Goal: Task Accomplishment & Management: Manage account settings

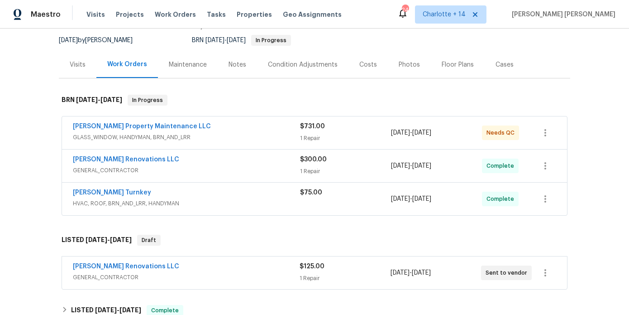
scroll to position [89, 0]
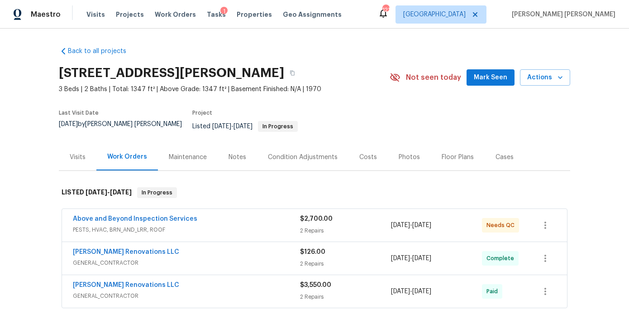
click at [177, 215] on span "Above and Beyond Inspection Services" at bounding box center [135, 218] width 124 height 9
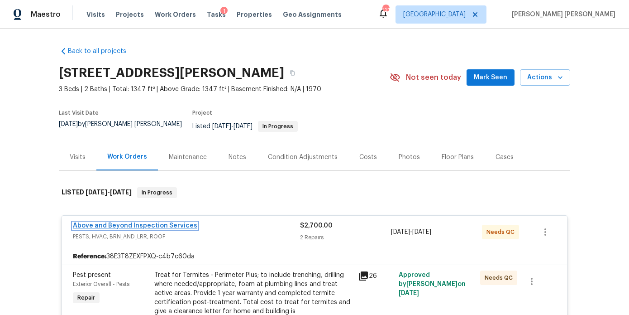
click at [164, 222] on link "Above and Beyond Inspection Services" at bounding box center [135, 225] width 124 height 6
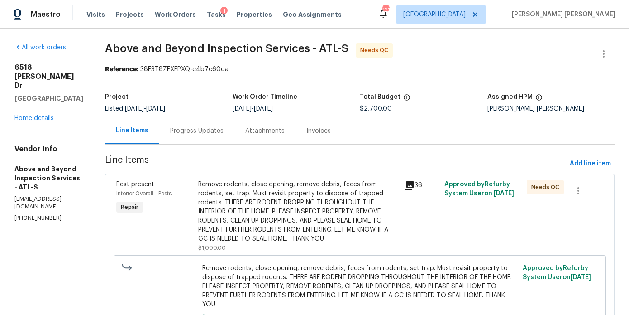
click at [234, 123] on div "Progress Updates" at bounding box center [196, 130] width 75 height 27
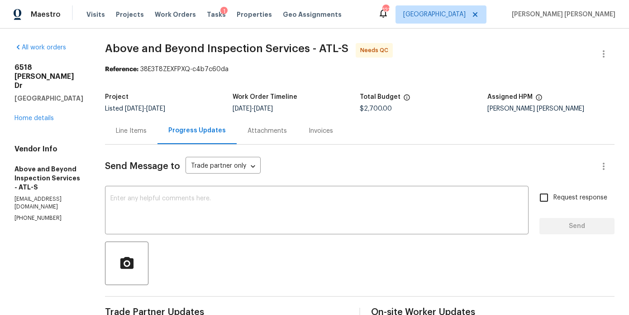
click at [158, 140] on div "Line Items" at bounding box center [131, 130] width 53 height 27
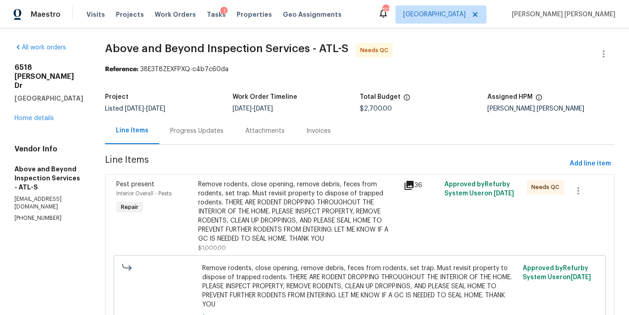
click at [230, 187] on div "Remove rodents, close opening, remove debris, feces from rodents, set trap. Mus…" at bounding box center [298, 211] width 200 height 63
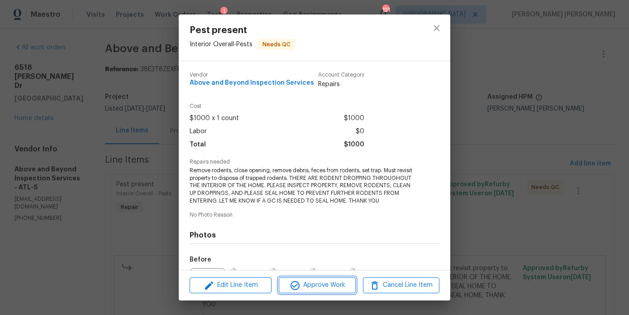
click at [315, 291] on button "Approve Work" at bounding box center [317, 285] width 76 height 16
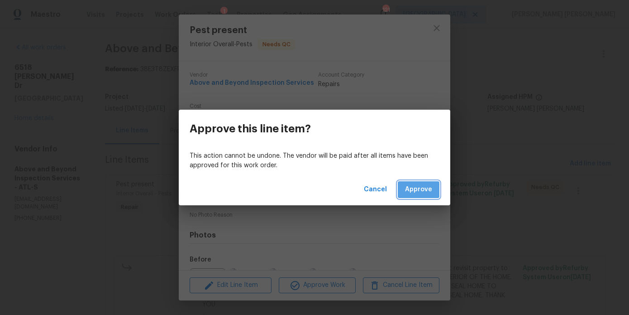
click at [423, 187] on span "Approve" at bounding box center [418, 189] width 27 height 11
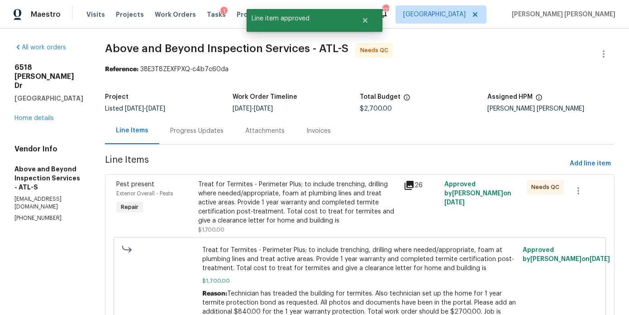
click at [329, 190] on div "Treat for Termites - Perimeter Plus; to include trenching, drilling where neede…" at bounding box center [298, 202] width 200 height 45
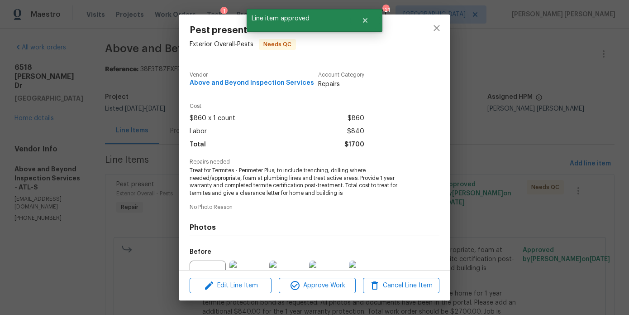
click at [330, 275] on div "Edit Line Item Approve Work Cancel Line Item" at bounding box center [315, 285] width 272 height 30
click at [330, 281] on span "Approve Work" at bounding box center [317, 285] width 71 height 11
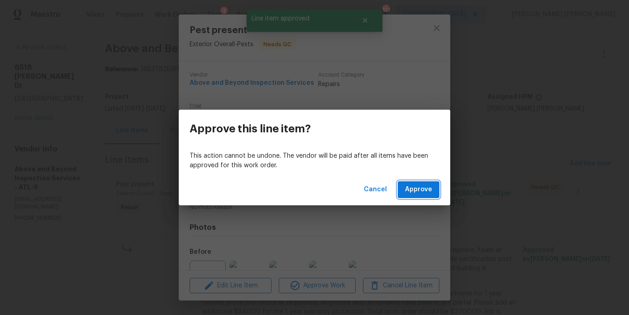
click at [418, 190] on span "Approve" at bounding box center [418, 189] width 27 height 11
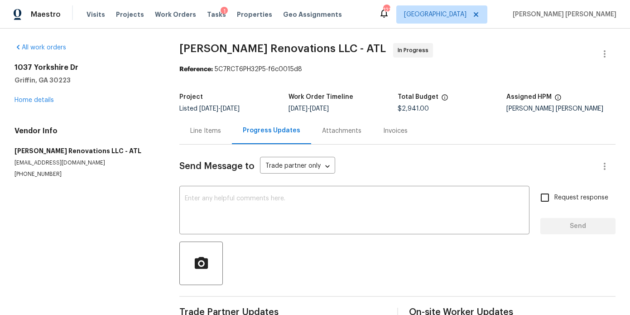
click at [221, 128] on div "Line Items" at bounding box center [205, 130] width 53 height 27
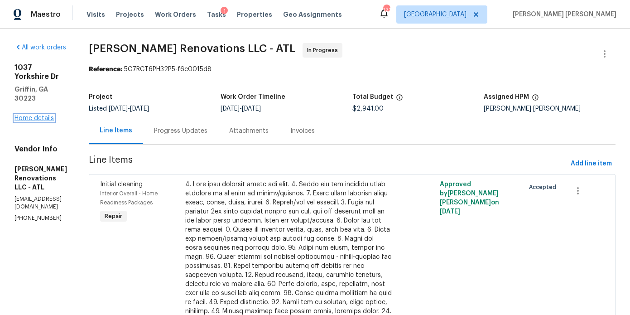
click at [49, 115] on link "Home details" at bounding box center [33, 118] width 39 height 6
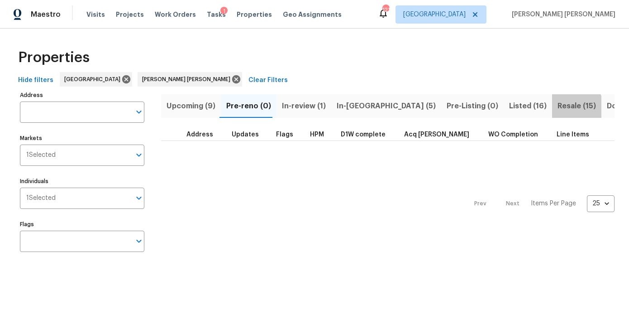
click at [558, 107] on span "Resale (15)" at bounding box center [577, 106] width 38 height 13
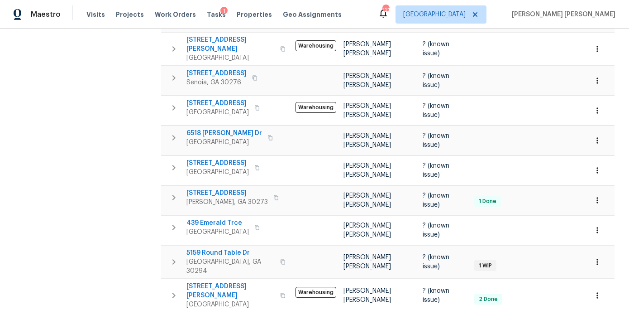
scroll to position [309, 0]
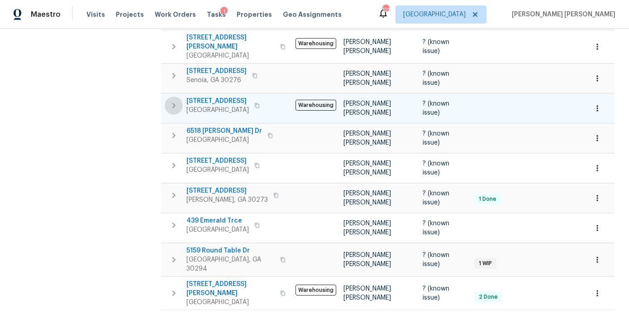
click at [175, 103] on icon "button" at bounding box center [173, 105] width 3 height 5
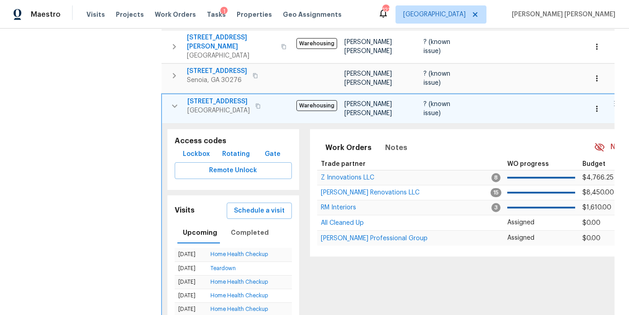
click at [195, 148] on span "Lockbox" at bounding box center [196, 153] width 27 height 11
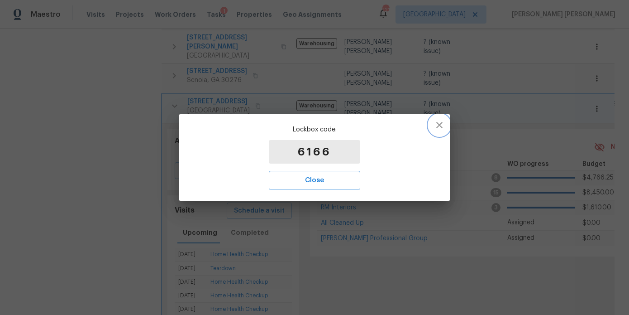
click at [437, 125] on icon "button" at bounding box center [439, 124] width 11 height 11
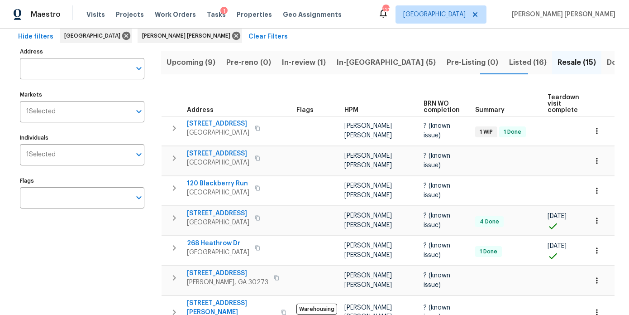
scroll to position [0, 0]
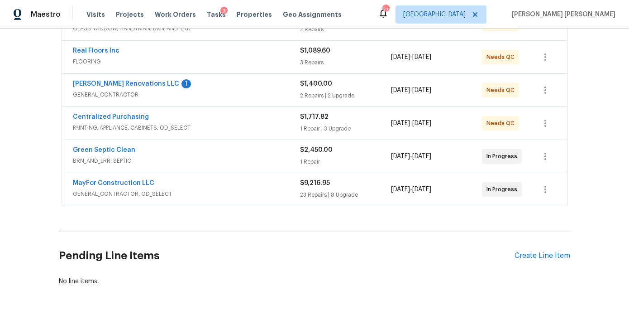
scroll to position [197, 0]
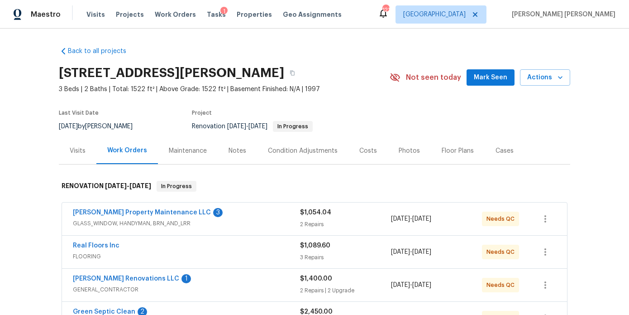
scroll to position [96, 0]
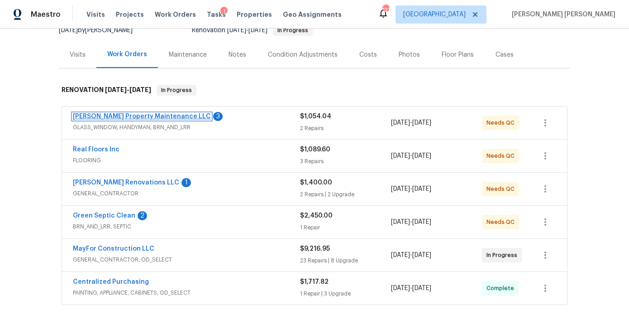
click at [150, 114] on link "Glen Property Maintenance LLC" at bounding box center [142, 116] width 138 height 6
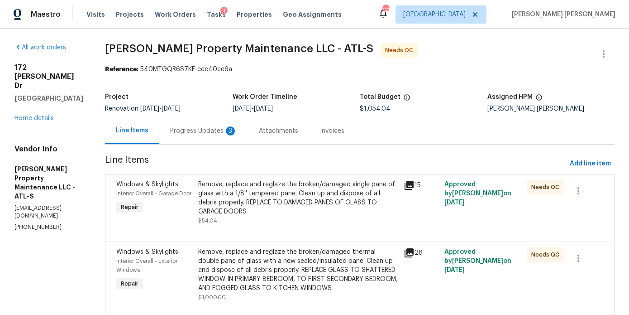
click at [227, 129] on div "3" at bounding box center [230, 130] width 9 height 9
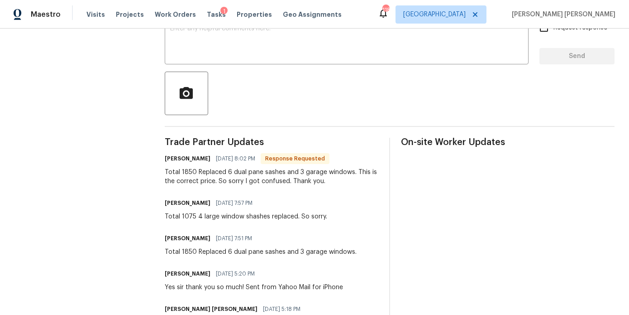
scroll to position [173, 0]
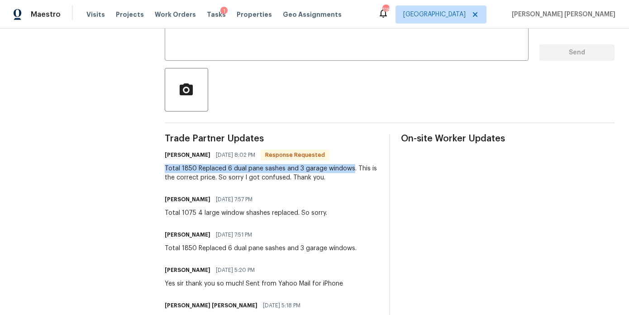
drag, startPoint x: 353, startPoint y: 169, endPoint x: 165, endPoint y: 171, distance: 187.8
click at [165, 171] on div "All work orders 172 Stokes Dr Stockbridge, GA 30281 Home details Vendor Info Gl…" at bounding box center [314, 106] width 629 height 502
copy div "Total 1850 Replaced 6 dual pane sashes and 3 garage windows"
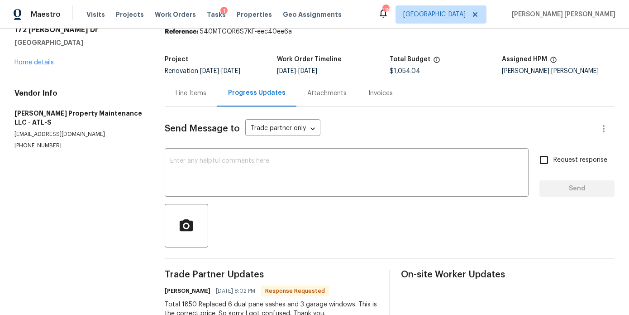
click at [188, 98] on div "Line Items" at bounding box center [191, 93] width 53 height 27
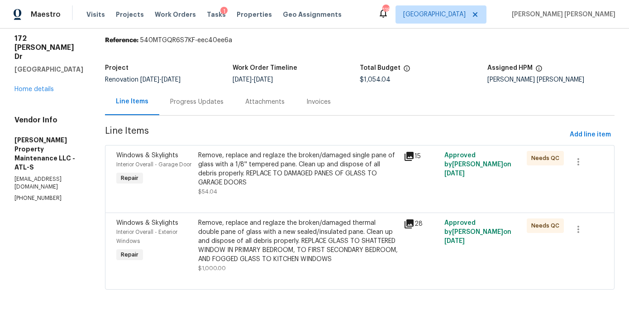
scroll to position [29, 0]
click at [250, 254] on div "Remove, replace and reglaze the broken/damaged thermal double pane of glass wit…" at bounding box center [298, 240] width 200 height 45
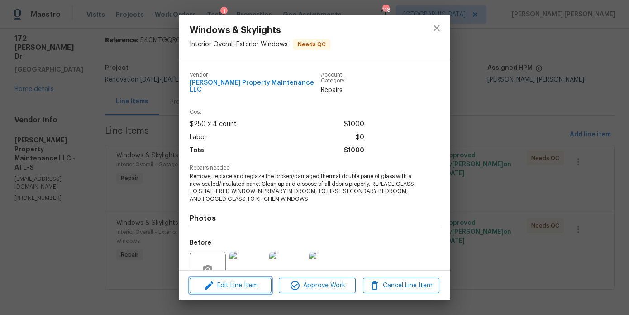
click at [243, 283] on span "Edit Line Item" at bounding box center [230, 285] width 76 height 11
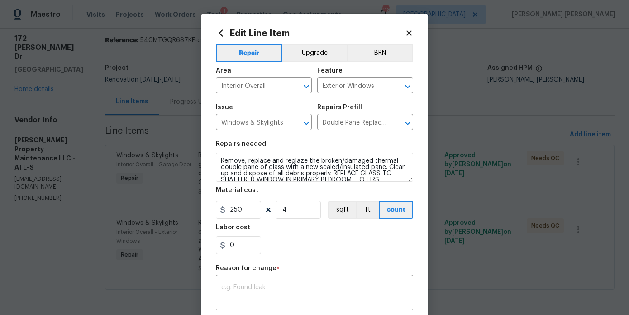
scroll to position [104, 0]
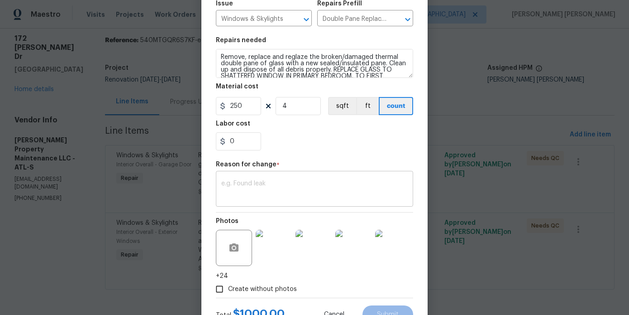
click at [255, 204] on div "x ​" at bounding box center [314, 189] width 197 height 33
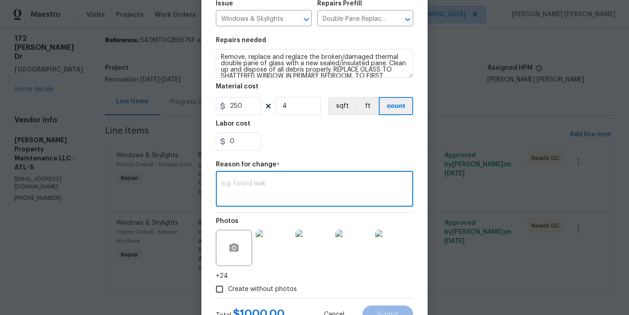
paste textarea "Total 1850 Replaced 6 dual pane sashes and 3 garage windows"
type textarea "Total 1850 Replaced 6 dual pane sashes and 3 garage windows"
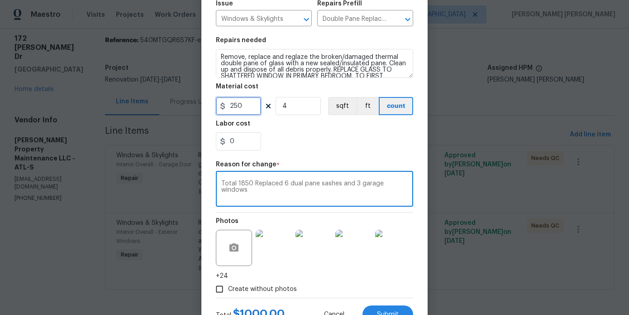
click at [248, 110] on input "250" at bounding box center [238, 106] width 45 height 18
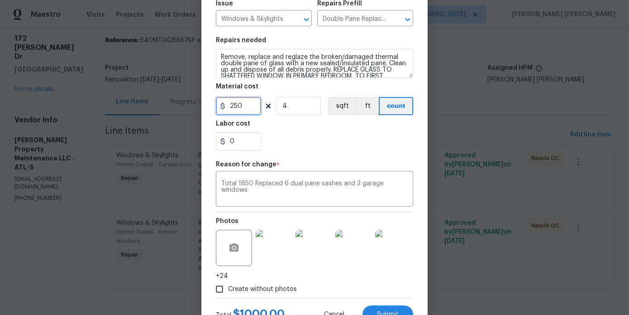
click at [248, 110] on input "250" at bounding box center [238, 106] width 45 height 18
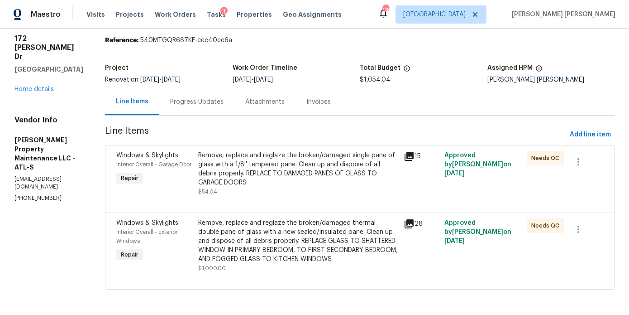
click at [176, 176] on body "Maestro Visits Projects Work Orders Tasks 1 Properties Geo Assignments 118 Atla…" at bounding box center [314, 157] width 629 height 315
click at [234, 238] on div "Remove, replace and reglaze the broken/damaged thermal double pane of glass wit…" at bounding box center [298, 240] width 200 height 45
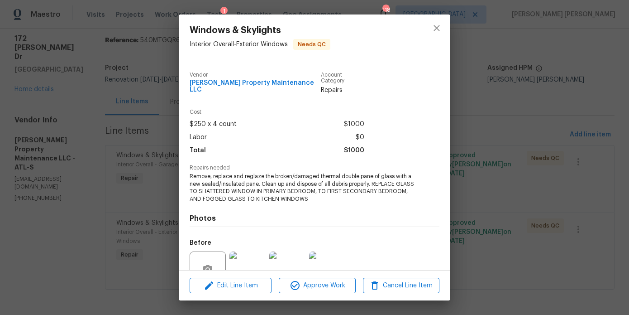
click at [519, 150] on div "Windows & Skylights Interior Overall - Exterior Windows Needs QC Vendor Glen Pr…" at bounding box center [314, 157] width 629 height 315
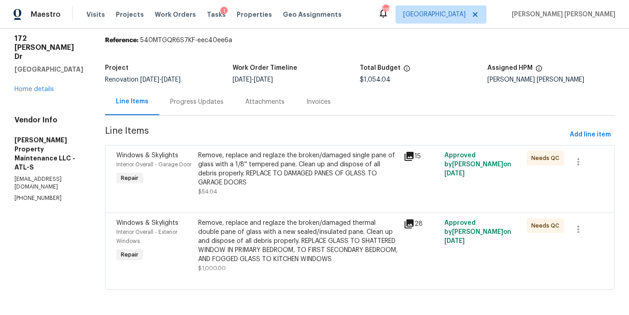
click at [214, 101] on div "Progress Updates" at bounding box center [196, 101] width 53 height 9
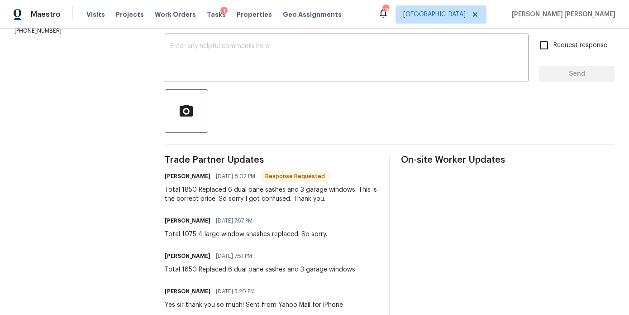
scroll to position [158, 0]
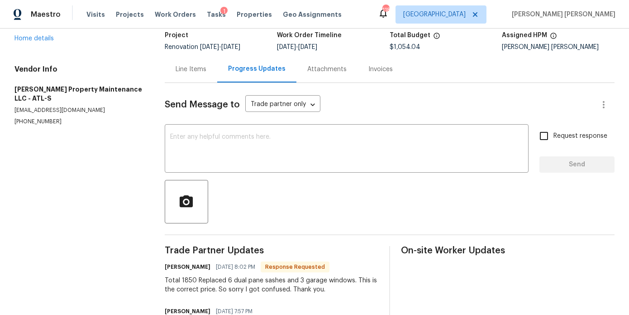
click at [198, 68] on div "Line Items" at bounding box center [191, 69] width 31 height 9
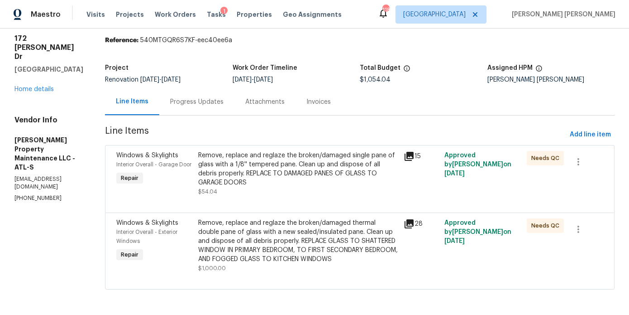
scroll to position [29, 0]
click at [237, 229] on div "Remove, replace and reglaze the broken/damaged thermal double pane of glass wit…" at bounding box center [298, 240] width 200 height 45
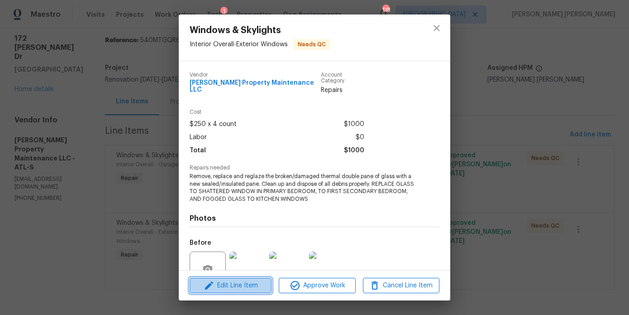
click at [251, 292] on button "Edit Line Item" at bounding box center [231, 285] width 82 height 16
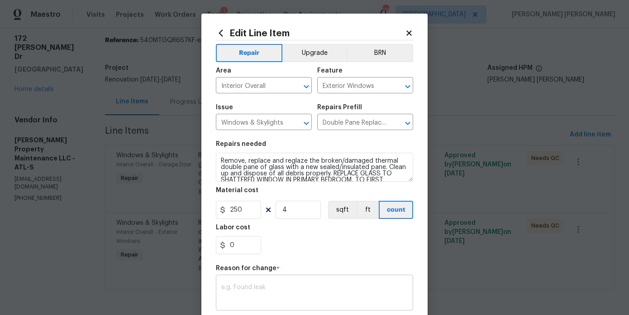
click at [285, 290] on textarea at bounding box center [314, 293] width 186 height 19
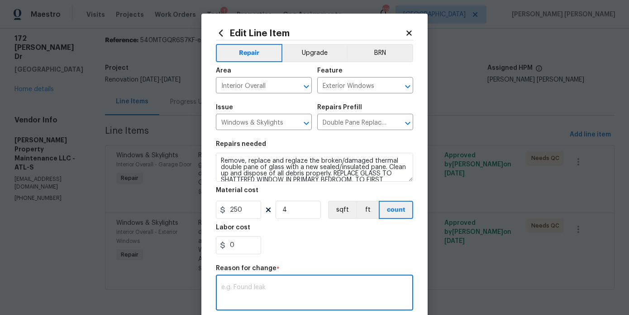
paste textarea "Total 1850 Replaced 6 dual pane sashes and 3 garage windows"
type textarea "Total 1850 Replaced 6 dual pane sashes and 3 garage windows"
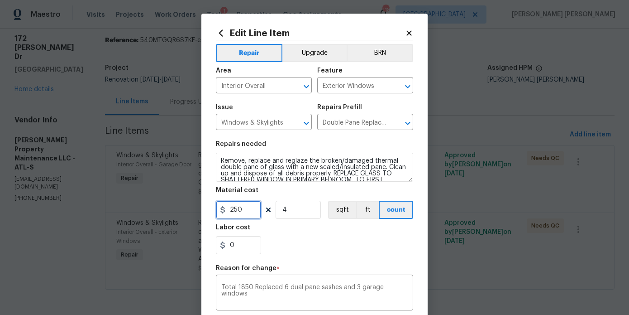
click at [244, 216] on input "250" at bounding box center [238, 210] width 45 height 18
type input "1765.96"
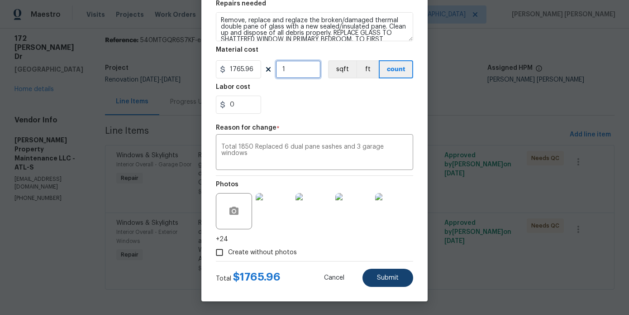
type input "1"
click at [386, 283] on button "Submit" at bounding box center [388, 277] width 51 height 18
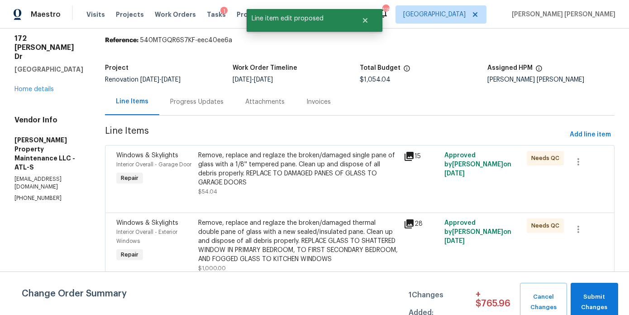
scroll to position [0, 0]
click at [592, 288] on button "Submit Changes" at bounding box center [595, 301] width 48 height 39
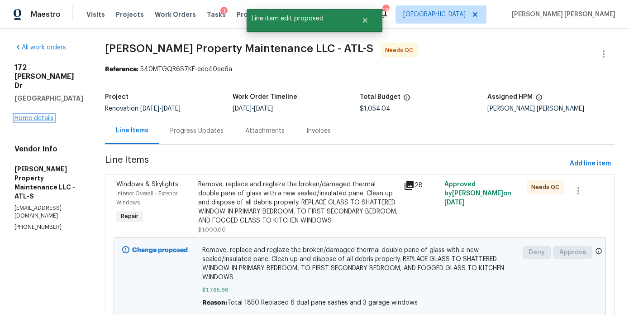
click at [34, 115] on link "Home details" at bounding box center [33, 118] width 39 height 6
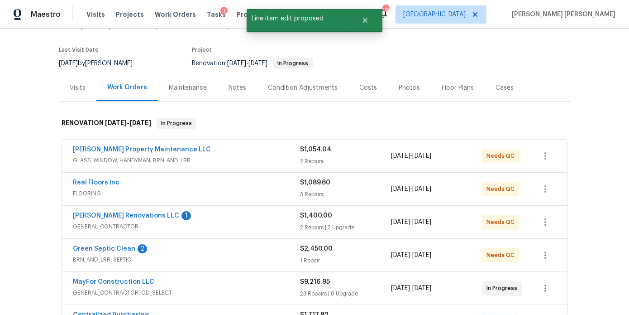
scroll to position [86, 0]
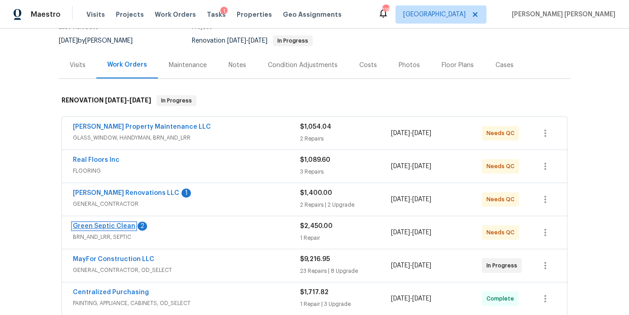
click at [115, 223] on link "Green Septic Clean" at bounding box center [104, 226] width 62 height 6
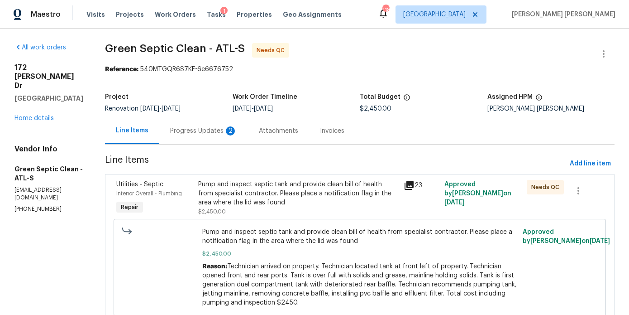
click at [210, 147] on section "Green Septic Clean - ATL-S Needs QC Reference: 540MTGQR6S7KF-6e6676752 Project …" at bounding box center [360, 189] width 510 height 292
click at [210, 136] on div "Progress Updates 2" at bounding box center [203, 130] width 89 height 27
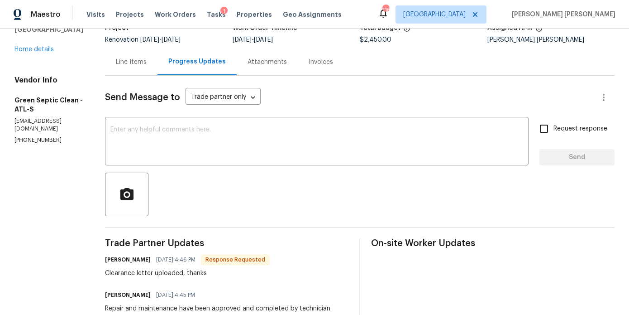
click at [147, 64] on div "Line Items" at bounding box center [131, 61] width 31 height 9
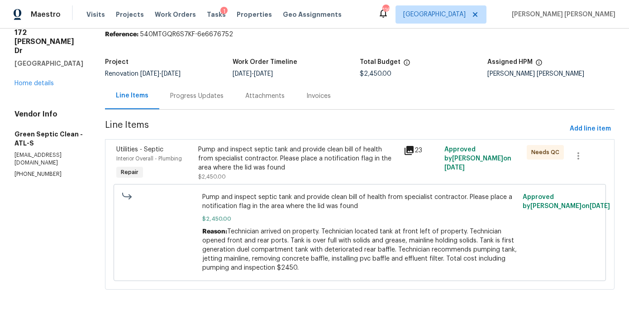
scroll to position [35, 0]
click at [233, 164] on div "Pump and inspect septic tank and provide clean bill of health from specialist c…" at bounding box center [298, 158] width 200 height 27
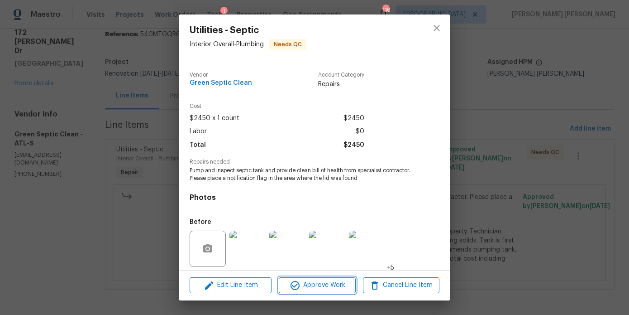
click at [322, 285] on span "Approve Work" at bounding box center [317, 284] width 71 height 11
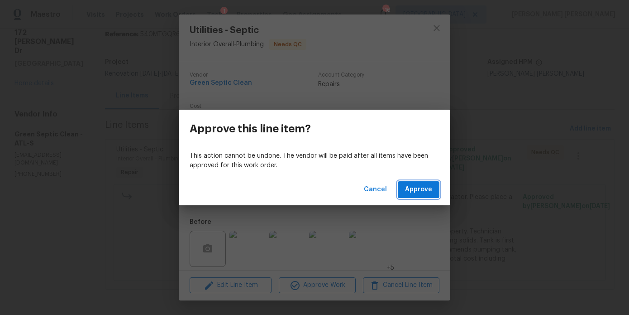
click at [421, 186] on span "Approve" at bounding box center [418, 189] width 27 height 11
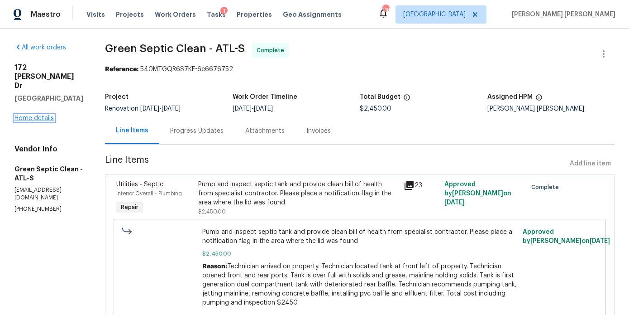
click at [40, 115] on link "Home details" at bounding box center [33, 118] width 39 height 6
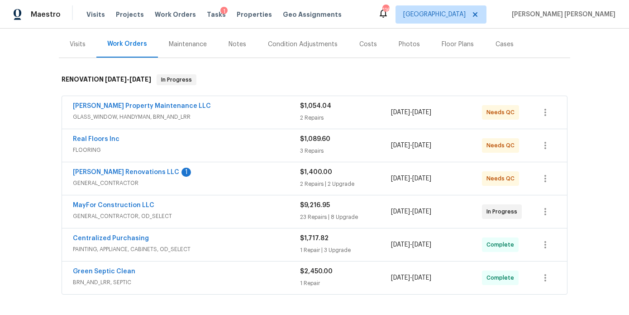
scroll to position [135, 0]
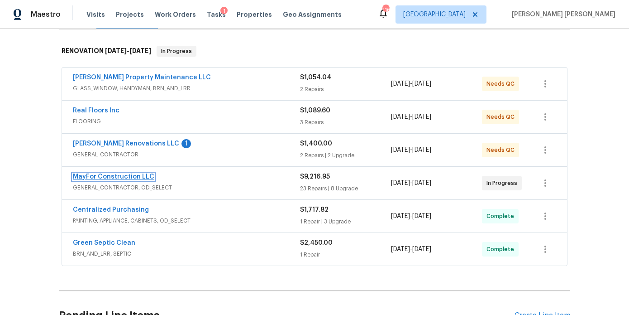
click at [120, 178] on link "MayFor Construction LLC" at bounding box center [113, 176] width 81 height 6
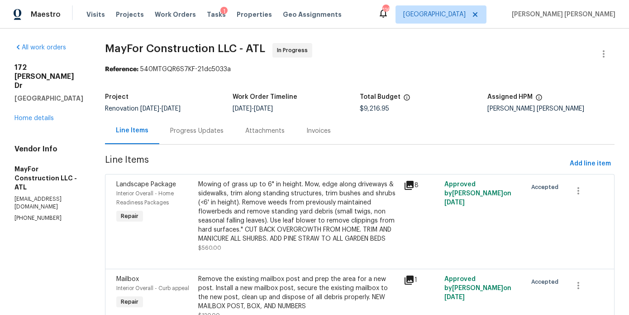
click at [220, 137] on div "Progress Updates" at bounding box center [196, 130] width 75 height 27
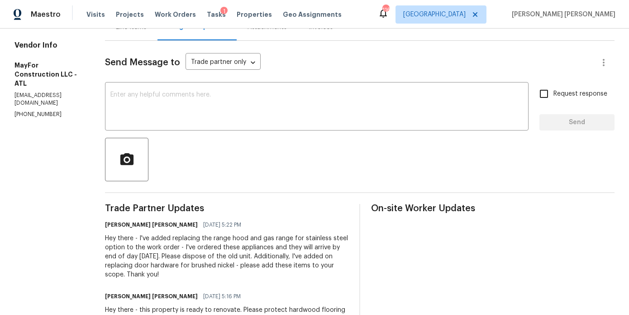
scroll to position [104, 0]
click at [141, 35] on div "Line Items" at bounding box center [131, 26] width 53 height 27
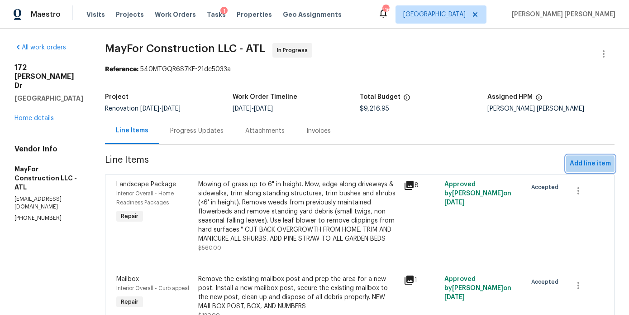
click at [575, 165] on span "Add line item" at bounding box center [590, 163] width 41 height 11
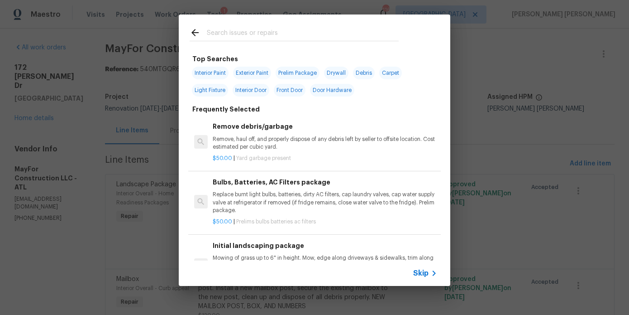
click at [234, 26] on div at bounding box center [294, 32] width 231 height 36
click at [234, 29] on input "text" at bounding box center [303, 34] width 192 height 14
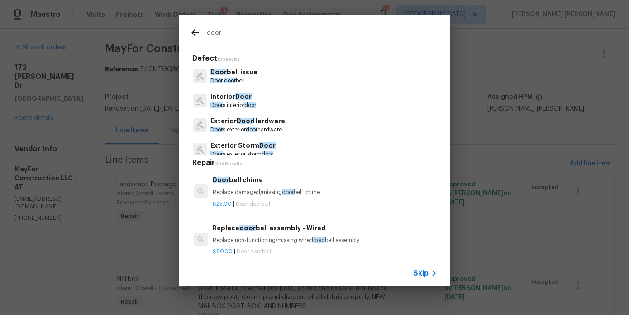
type input "door"
click at [245, 104] on p "Door s interior door" at bounding box center [233, 105] width 46 height 8
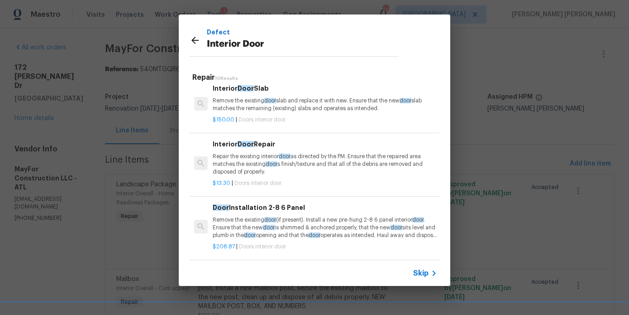
scroll to position [8, 0]
click at [308, 114] on div "$150.00 | Doors interior door" at bounding box center [325, 116] width 224 height 11
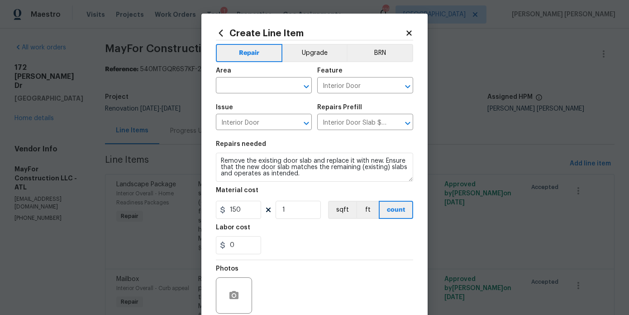
click at [254, 94] on span "Area ​" at bounding box center [264, 80] width 96 height 37
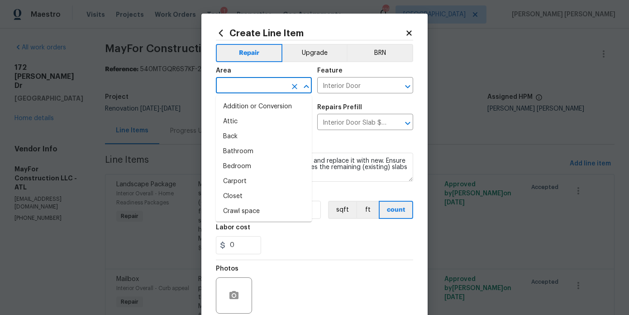
click at [255, 88] on input "text" at bounding box center [251, 86] width 71 height 14
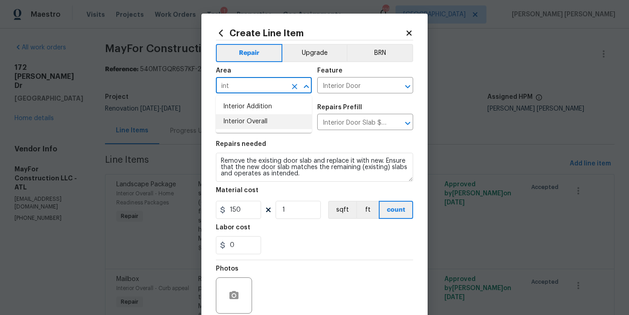
click at [259, 120] on li "Interior Overall" at bounding box center [264, 121] width 96 height 15
type input "Interior Overall"
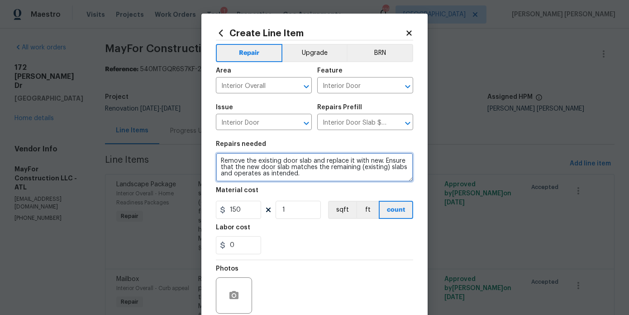
click at [327, 177] on textarea "Remove the existing door slab and replace it with new. Ensure that the new door…" at bounding box center [314, 167] width 197 height 29
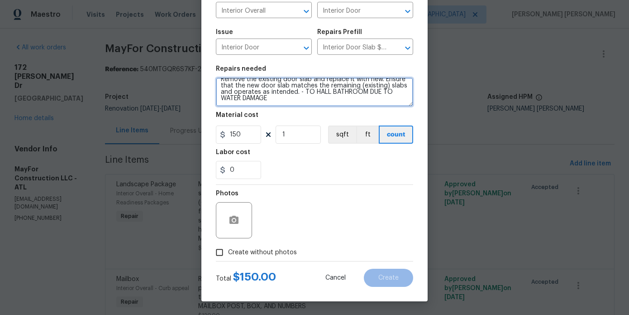
type textarea "Remove the existing door slab and replace it with new. Ensure that the new door…"
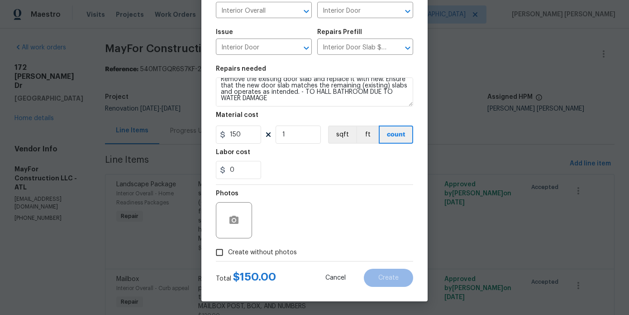
click at [279, 254] on span "Create without photos" at bounding box center [262, 253] width 69 height 10
click at [228, 254] on input "Create without photos" at bounding box center [219, 252] width 17 height 17
checkbox input "true"
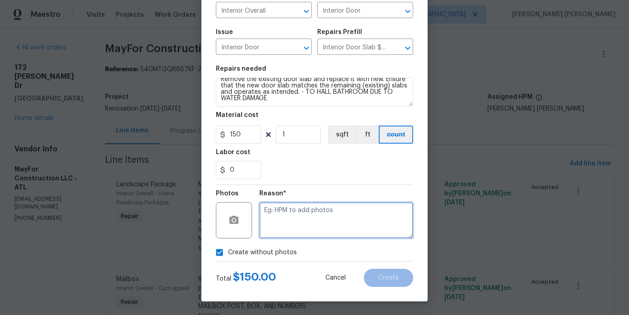
click at [326, 229] on textarea at bounding box center [336, 220] width 154 height 36
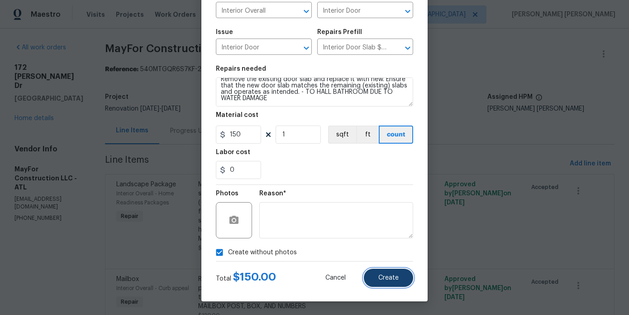
click at [381, 283] on button "Create" at bounding box center [388, 277] width 49 height 18
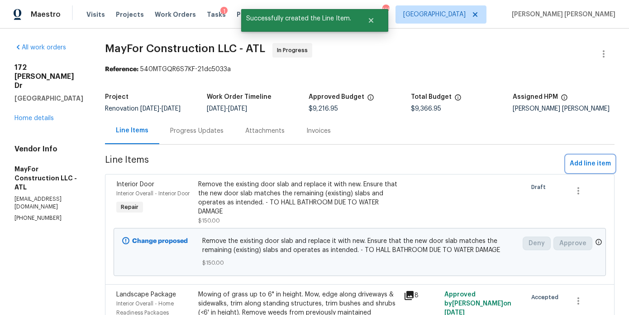
click at [581, 163] on button "Add line item" at bounding box center [590, 163] width 48 height 17
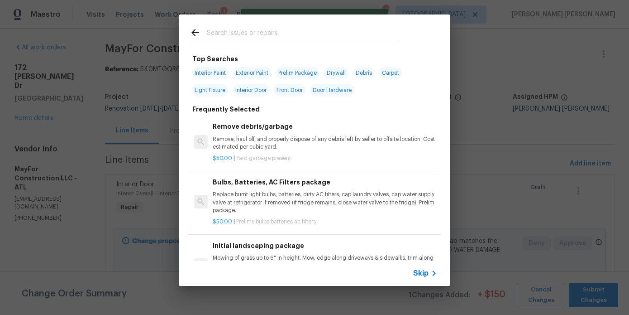
click at [277, 30] on input "text" at bounding box center [303, 34] width 192 height 14
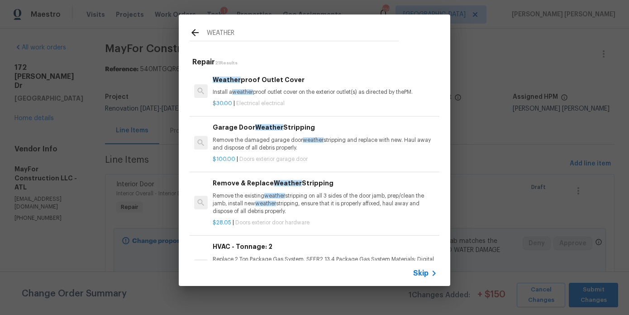
type input "WEATHER"
click at [241, 201] on p "Remove the existing weather stripping on all 3 sides of the door jamb, prep/cle…" at bounding box center [325, 203] width 224 height 23
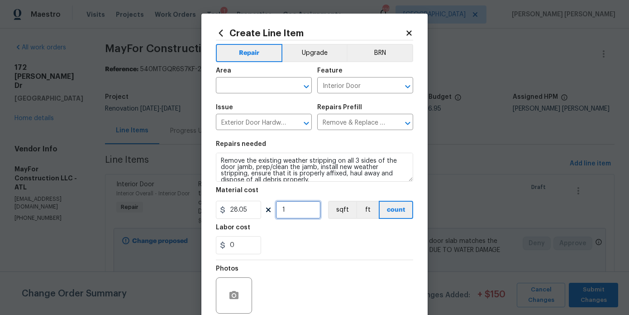
click at [295, 207] on input "1" at bounding box center [298, 210] width 45 height 18
type input "3"
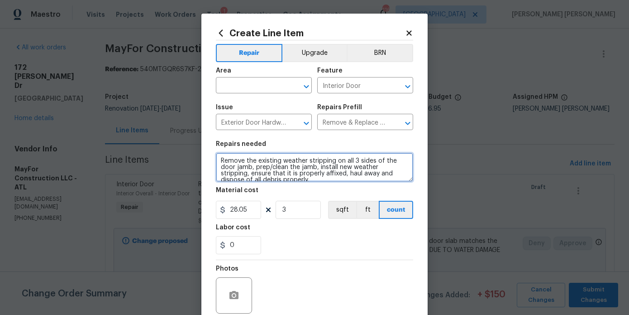
click at [330, 180] on textarea "Remove the existing weather stripping on all 3 sides of the door jamb, prep/cle…" at bounding box center [314, 167] width 197 height 29
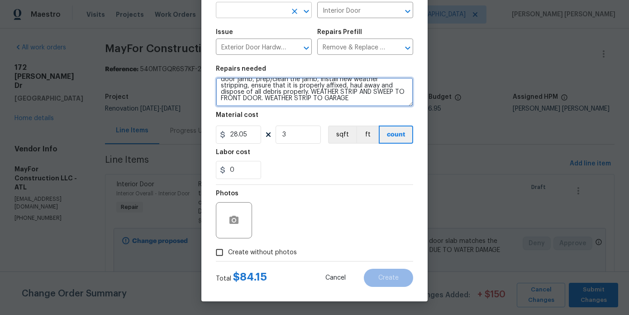
type textarea "Remove the existing weather stripping on all 3 sides of the door jamb, prep/cle…"
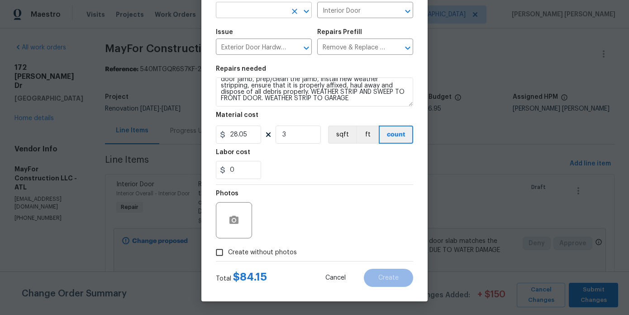
click at [248, 9] on input "text" at bounding box center [251, 11] width 71 height 14
click at [253, 42] on li "Interior Overall" at bounding box center [264, 45] width 96 height 15
type input "Interior Overall"
click at [280, 253] on span "Create without photos" at bounding box center [262, 253] width 69 height 10
click at [228, 253] on input "Create without photos" at bounding box center [219, 252] width 17 height 17
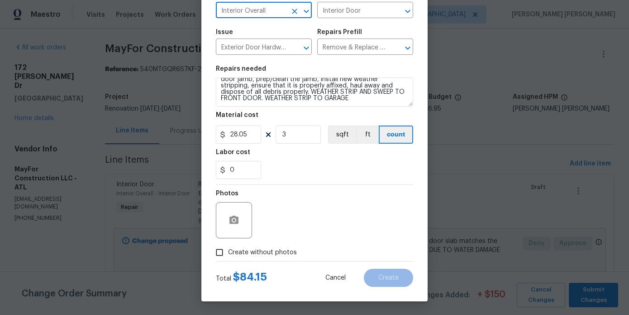
checkbox input "true"
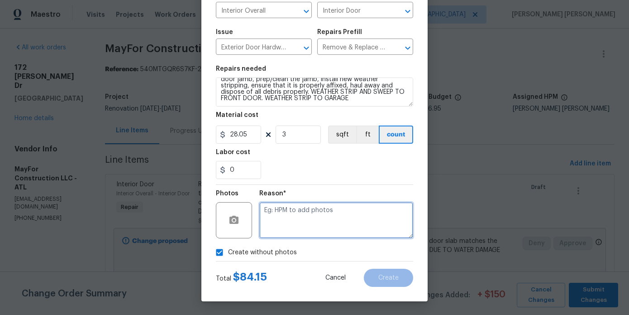
click at [321, 206] on textarea at bounding box center [336, 220] width 154 height 36
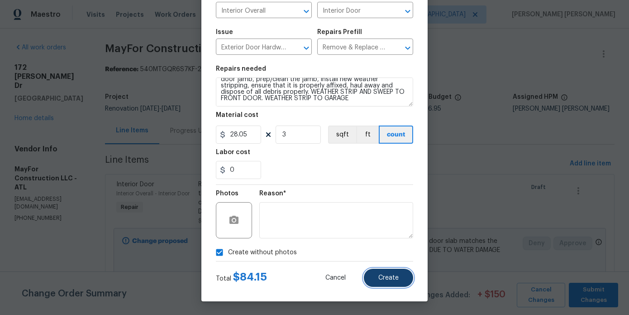
click at [385, 281] on span "Create" at bounding box center [388, 277] width 20 height 7
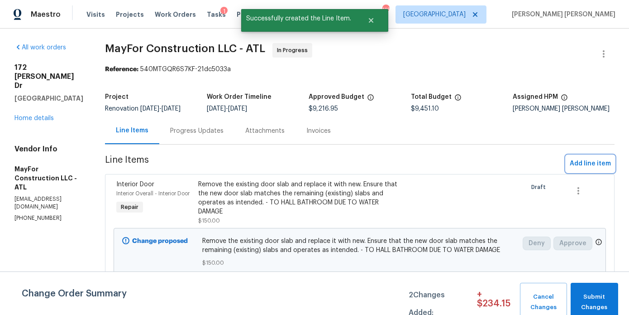
click at [600, 169] on span "Add line item" at bounding box center [590, 163] width 41 height 11
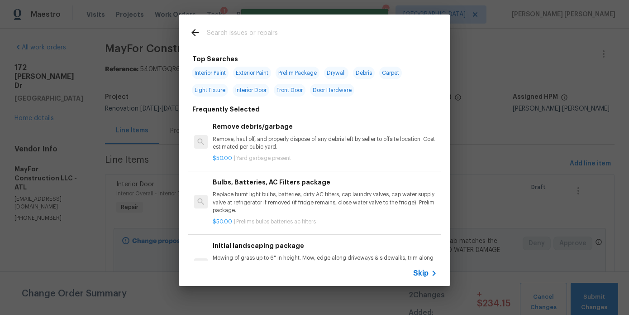
click at [229, 39] on input "text" at bounding box center [303, 34] width 192 height 14
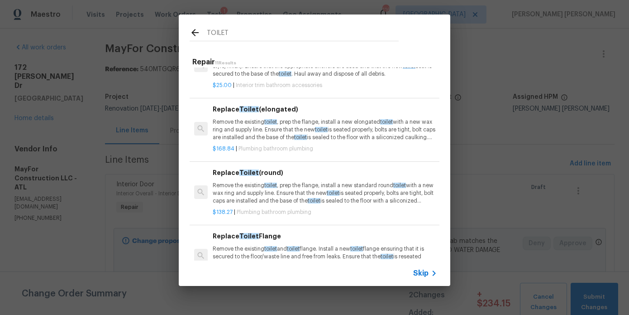
scroll to position [193, 0]
type input "TOILET"
click at [250, 138] on p "Remove the existing toilet , prep the flange, install a new elongated toilet wi…" at bounding box center [325, 129] width 224 height 23
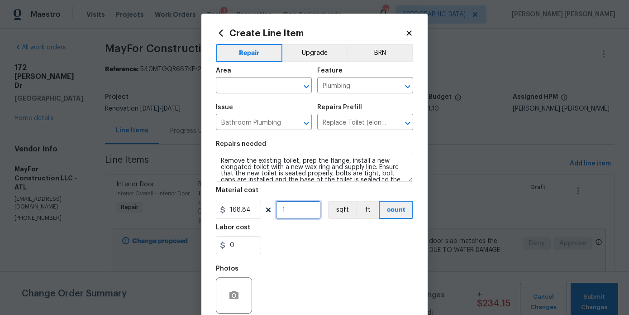
click at [300, 214] on input "1" at bounding box center [298, 210] width 45 height 18
type input "2"
click at [247, 86] on input "text" at bounding box center [251, 86] width 71 height 14
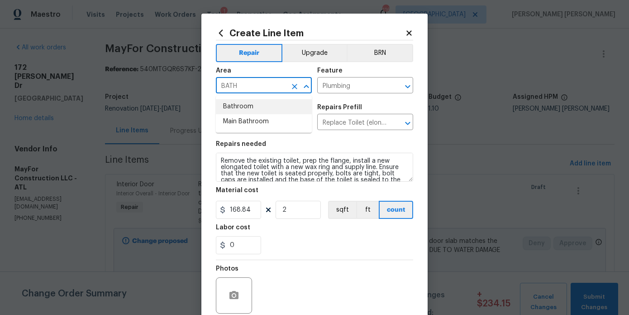
click at [238, 102] on li "Bathroom" at bounding box center [264, 106] width 96 height 15
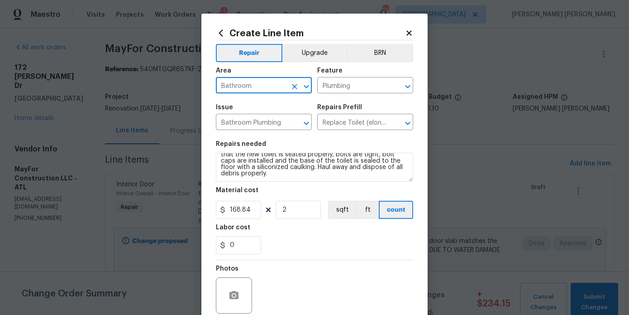
scroll to position [76, 0]
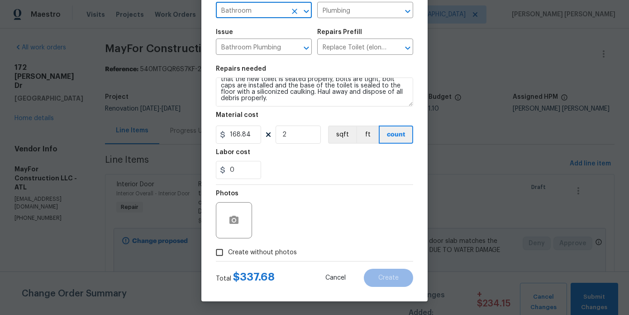
type input "Bathroom"
click at [268, 251] on span "Create without photos" at bounding box center [262, 253] width 69 height 10
click at [228, 251] on input "Create without photos" at bounding box center [219, 252] width 17 height 17
checkbox input "true"
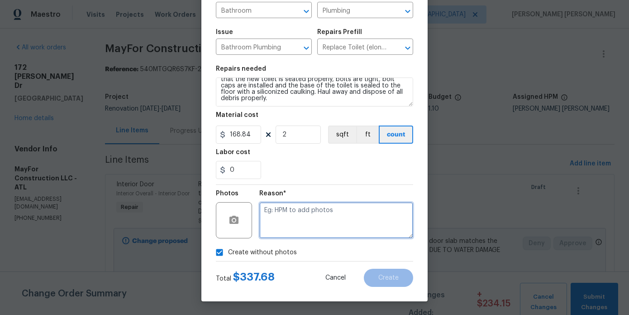
click at [323, 226] on textarea at bounding box center [336, 220] width 154 height 36
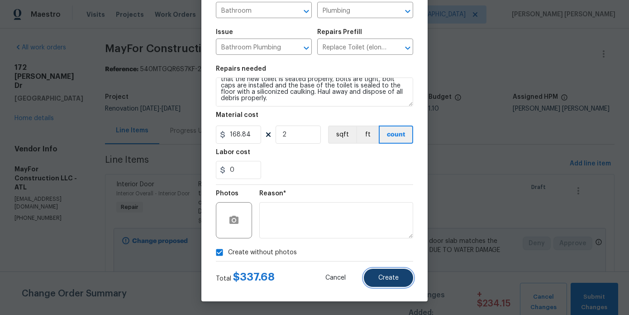
click at [403, 280] on button "Create" at bounding box center [388, 277] width 49 height 18
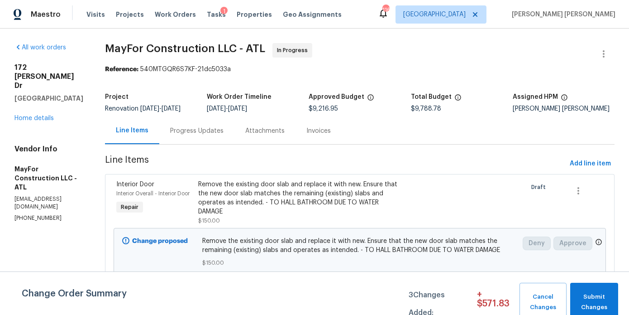
scroll to position [960, 0]
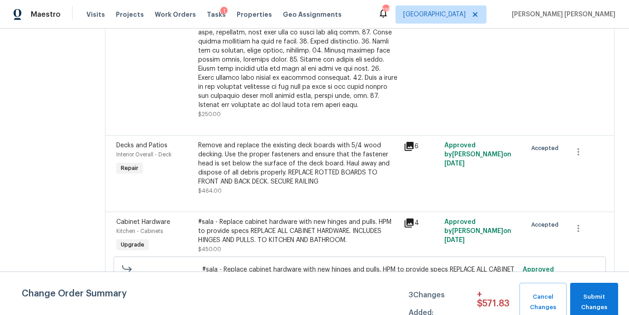
click at [286, 186] on div "Remove and replace the existing deck boards with 5/4 wood decking. Use the prop…" at bounding box center [298, 163] width 200 height 45
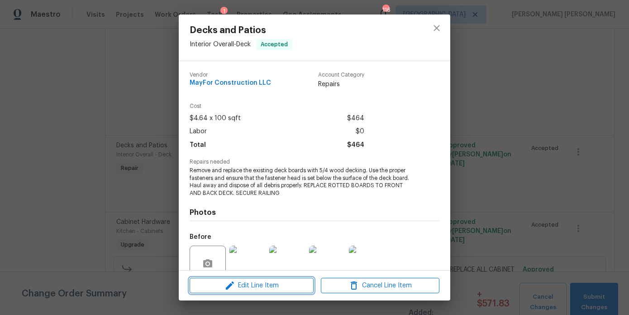
click at [251, 282] on span "Edit Line Item" at bounding box center [251, 285] width 119 height 11
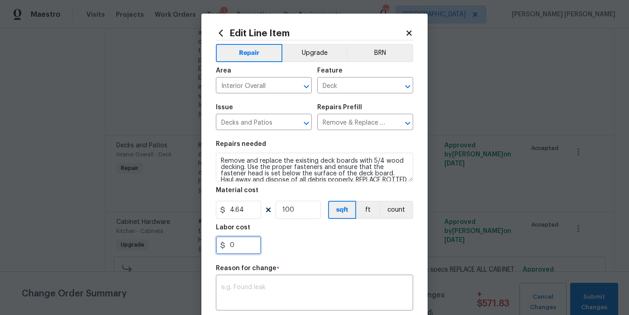
click at [255, 244] on input "0" at bounding box center [238, 245] width 45 height 18
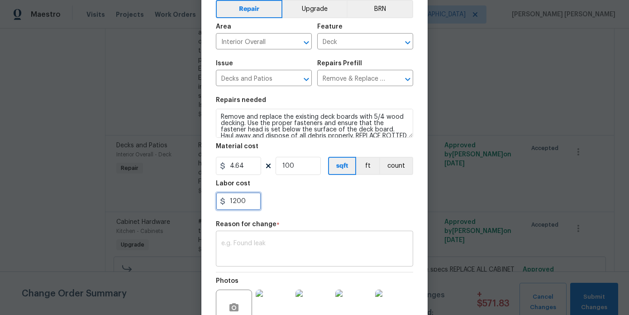
type input "1200"
click at [258, 250] on textarea at bounding box center [314, 249] width 186 height 19
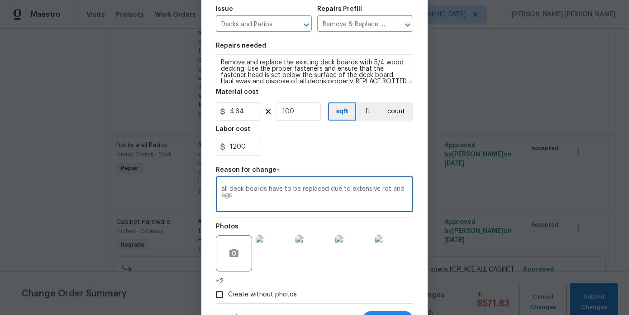
scroll to position [141, 0]
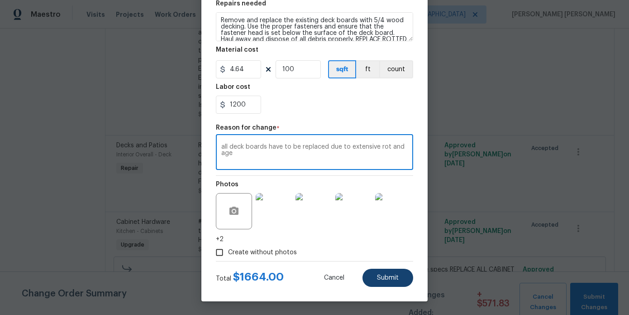
type textarea "all deck boards have to be replaced due to extensive rot and age"
click at [398, 278] on span "Submit" at bounding box center [388, 277] width 22 height 7
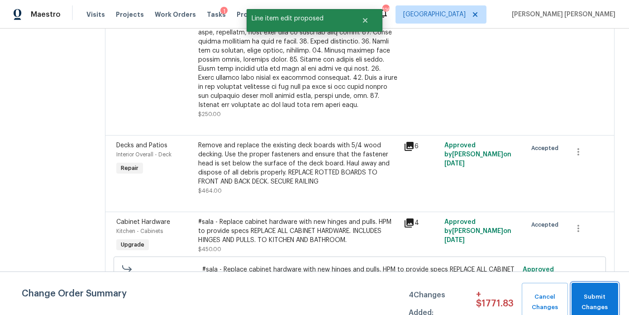
click at [593, 306] on span "Submit Changes" at bounding box center [595, 301] width 38 height 21
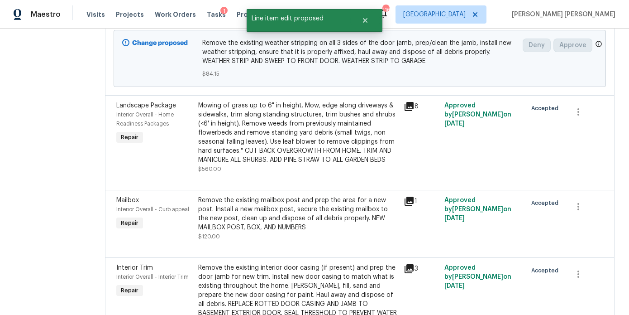
scroll to position [0, 0]
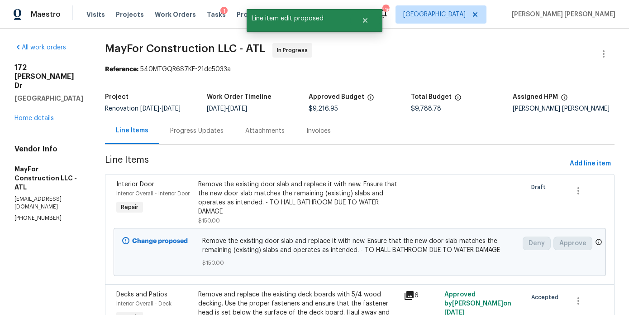
click at [24, 104] on div "172 Stokes Dr Stockbridge, GA 30281 Home details" at bounding box center [48, 93] width 69 height 60
click at [32, 115] on link "Home details" at bounding box center [33, 118] width 39 height 6
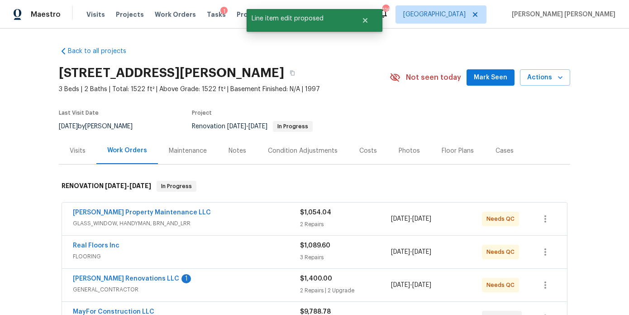
click at [244, 160] on div "Notes" at bounding box center [237, 150] width 39 height 27
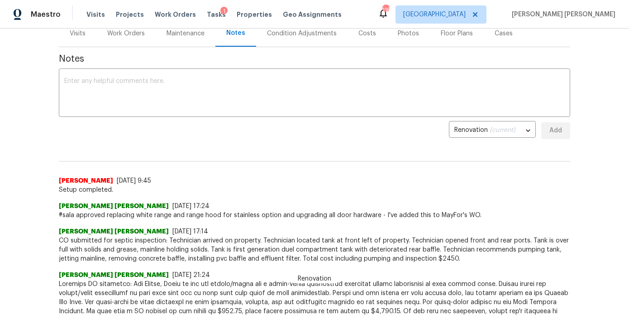
scroll to position [118, 0]
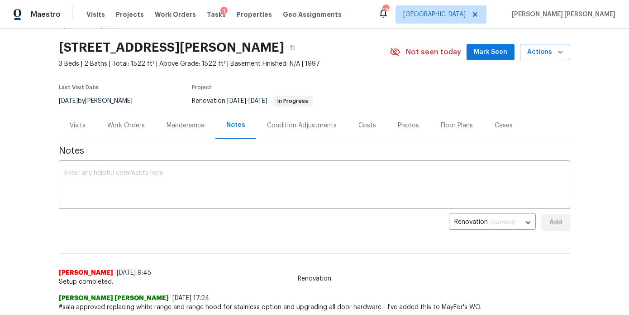
click at [134, 129] on div "Work Orders" at bounding box center [126, 125] width 38 height 9
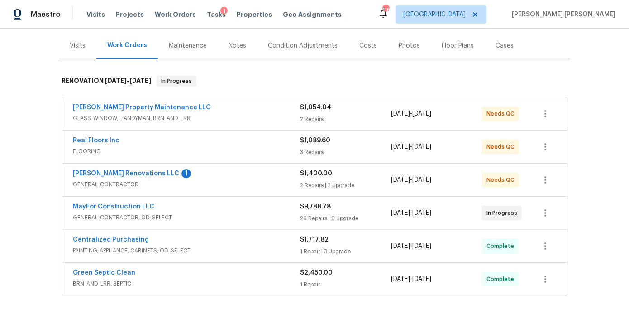
scroll to position [110, 0]
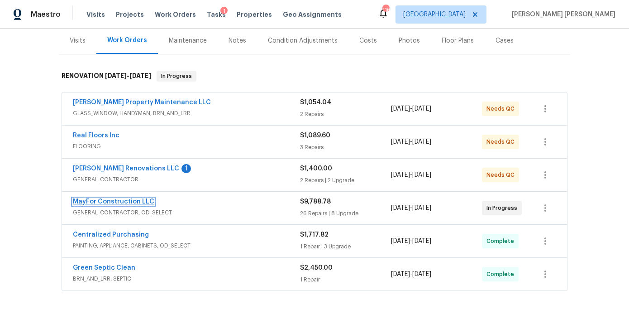
click at [101, 203] on link "MayFor Construction LLC" at bounding box center [113, 201] width 81 height 6
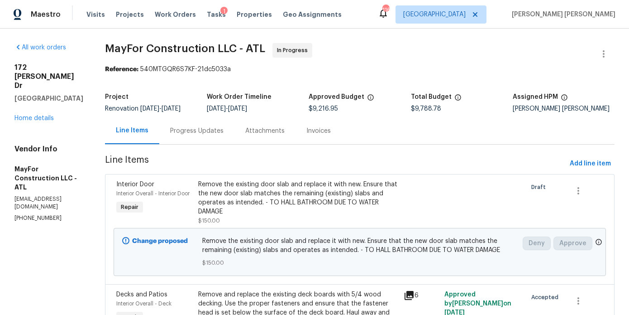
click at [201, 129] on div "Progress Updates" at bounding box center [196, 130] width 75 height 27
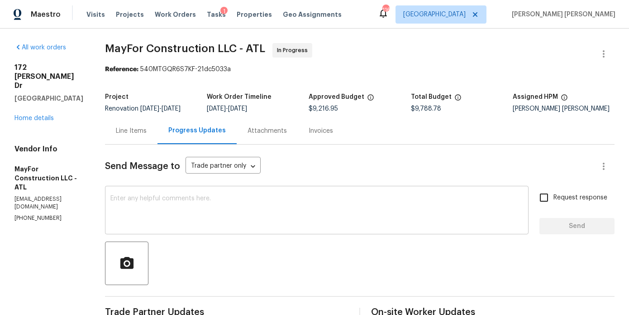
click at [194, 203] on textarea at bounding box center [316, 211] width 413 height 32
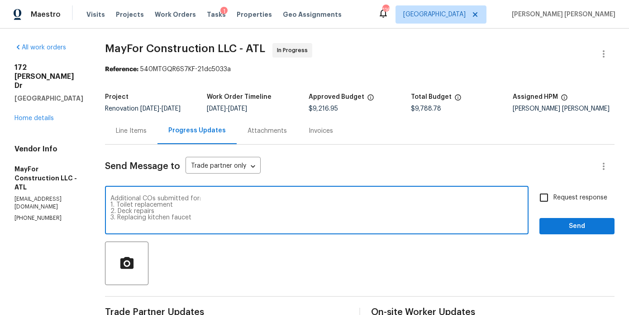
click at [194, 213] on textarea "Additional COs submitted for: 1. Toilet replacement 2. Deck repairs 3. Replacin…" at bounding box center [316, 211] width 413 height 32
click at [160, 227] on textarea "Additional COs submitted for: 1. Toilet replacement x 2 2. Deck repairs 3. Repl…" at bounding box center [316, 211] width 413 height 32
click at [137, 227] on textarea "Additional COs submitted for: 1. Toilet replacement x 2 2. Deck repairs 3. Repl…" at bounding box center [316, 211] width 413 height 32
type textarea "Additional COs submitted for: 1. Toilet replacement x 2 2. Deck repairs 3. Repl…"
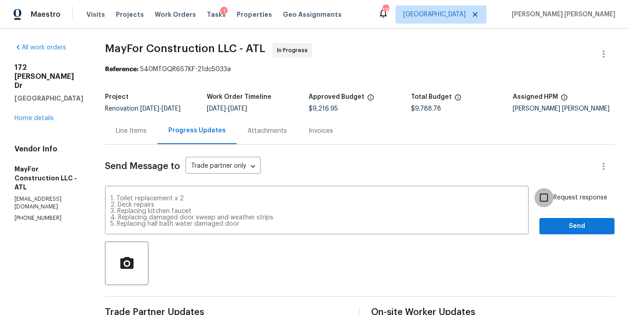
click at [546, 207] on input "Request response" at bounding box center [544, 197] width 19 height 19
checkbox input "true"
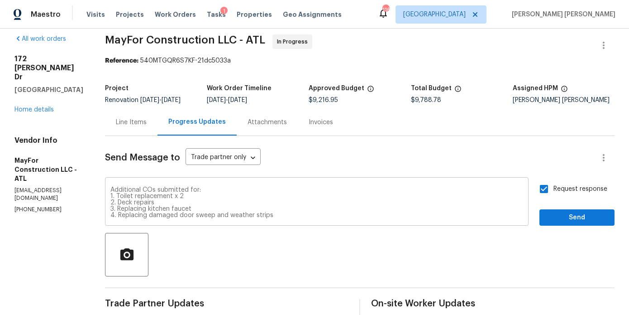
scroll to position [0, 0]
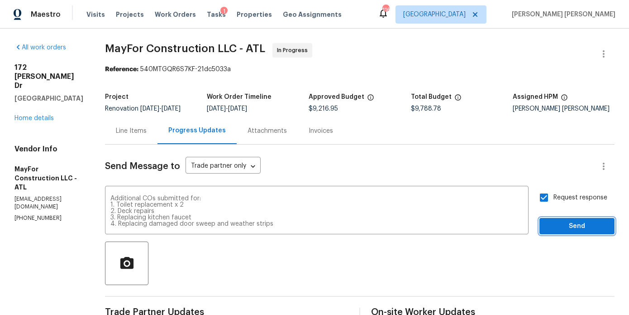
click at [543, 233] on button "Send" at bounding box center [577, 226] width 75 height 17
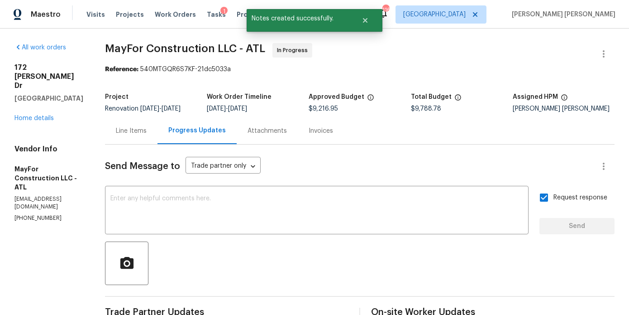
click at [147, 135] on div "Line Items" at bounding box center [131, 130] width 31 height 9
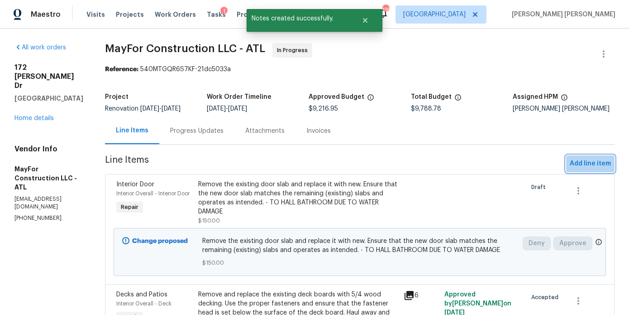
click at [587, 169] on span "Add line item" at bounding box center [590, 163] width 41 height 11
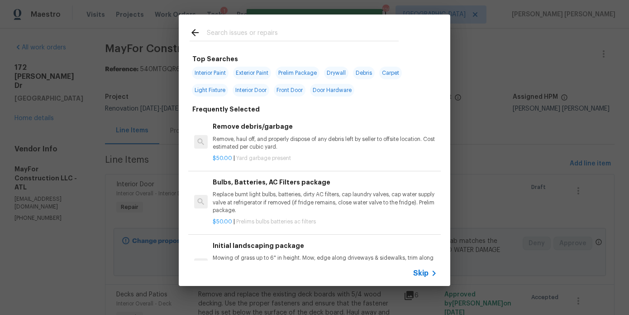
click at [235, 31] on input "text" at bounding box center [303, 34] width 192 height 14
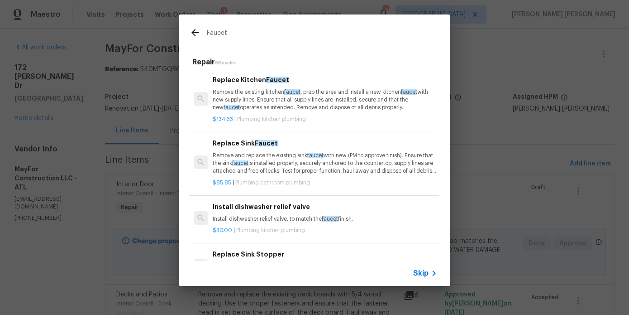
type input "Faucet"
click at [253, 87] on div "Replace Kitchen Faucet Remove the existing kitchen faucet , prep the area and i…" at bounding box center [325, 93] width 224 height 37
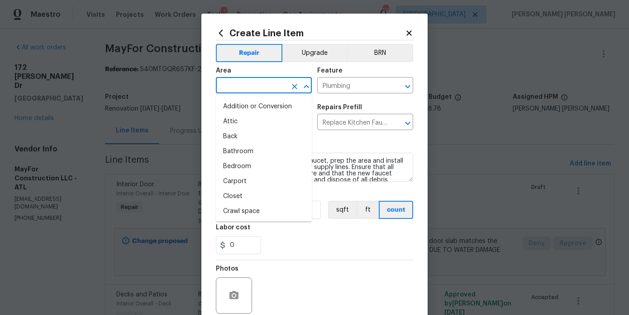
click at [281, 87] on input "text" at bounding box center [251, 86] width 71 height 14
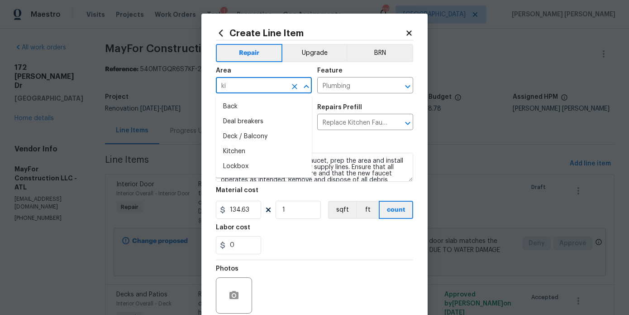
type input "kit"
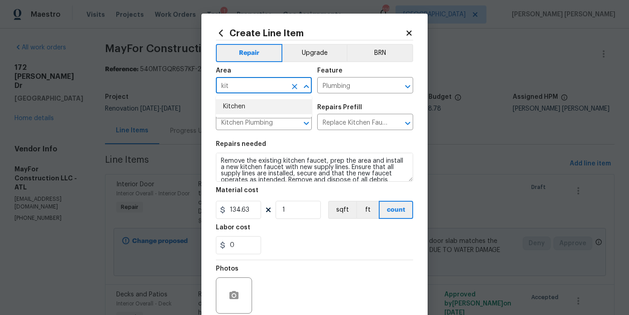
click at [234, 105] on li "Kitchen" at bounding box center [264, 106] width 96 height 15
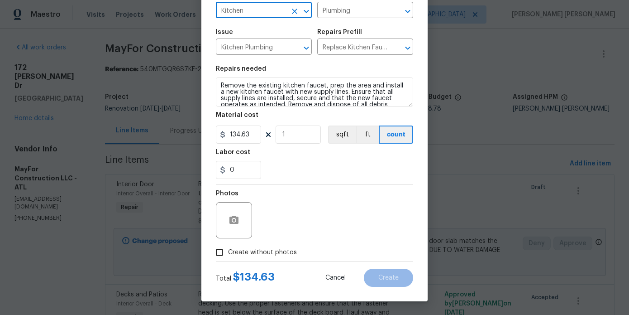
type input "Kitchen"
click at [265, 253] on span "Create without photos" at bounding box center [262, 253] width 69 height 10
click at [228, 253] on input "Create without photos" at bounding box center [219, 252] width 17 height 17
checkbox input "true"
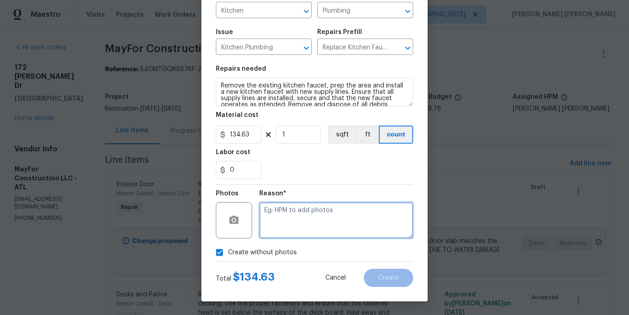
click at [312, 208] on textarea at bounding box center [336, 220] width 154 height 36
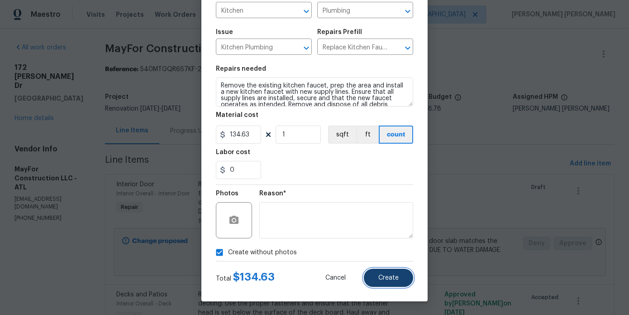
click at [386, 269] on button "Create" at bounding box center [388, 277] width 49 height 18
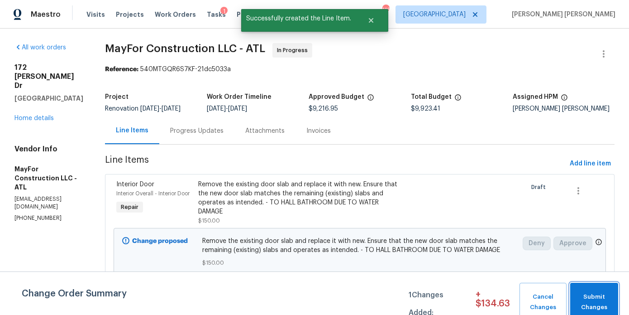
click at [604, 292] on span "Submit Changes" at bounding box center [594, 301] width 39 height 21
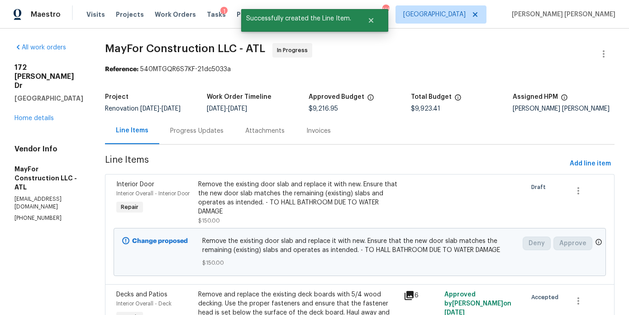
click at [221, 144] on div "Progress Updates" at bounding box center [196, 130] width 75 height 27
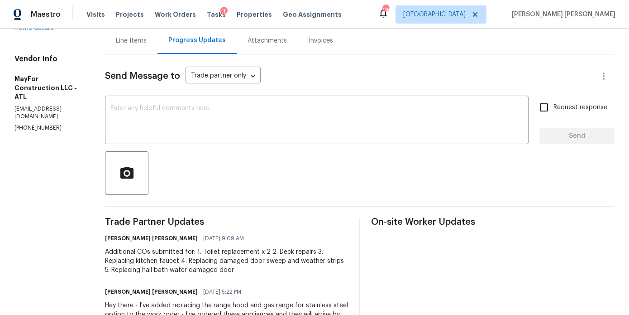
scroll to position [93, 0]
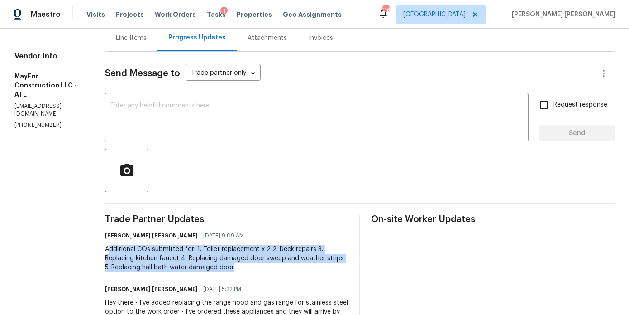
drag, startPoint x: 254, startPoint y: 272, endPoint x: 120, endPoint y: 251, distance: 135.1
click at [120, 251] on div "Additional COs submitted for: 1. Toilet replacement x 2 2. Deck repairs 3. Repl…" at bounding box center [227, 257] width 244 height 27
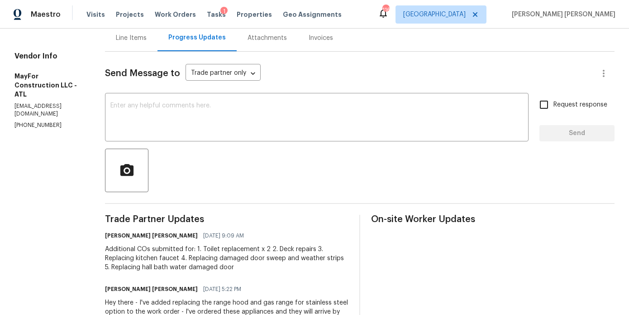
click at [116, 252] on div "All work orders 172 Stokes Dr Stockbridge, GA 30281 Home details Vendor Info Ma…" at bounding box center [314, 210] width 629 height 549
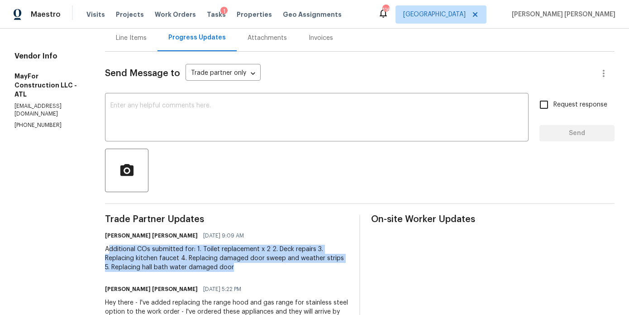
drag, startPoint x: 120, startPoint y: 256, endPoint x: 255, endPoint y: 271, distance: 135.2
click at [255, 271] on div "Additional COs submitted for: 1. Toilet replacement x 2 2. Deck repairs 3. Repl…" at bounding box center [227, 257] width 244 height 27
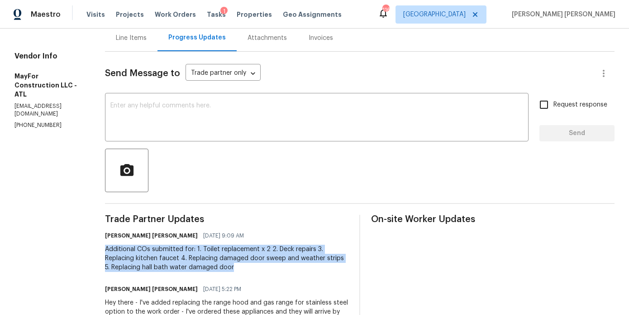
drag, startPoint x: 248, startPoint y: 279, endPoint x: 113, endPoint y: 257, distance: 136.7
click at [113, 257] on div "All work orders 172 Stokes Dr Stockbridge, GA 30281 Home details Vendor Info Ma…" at bounding box center [314, 210] width 629 height 549
copy div "Additional COs submitted for: 1. Toilet replacement x 2 2. Deck repairs 3. Repl…"
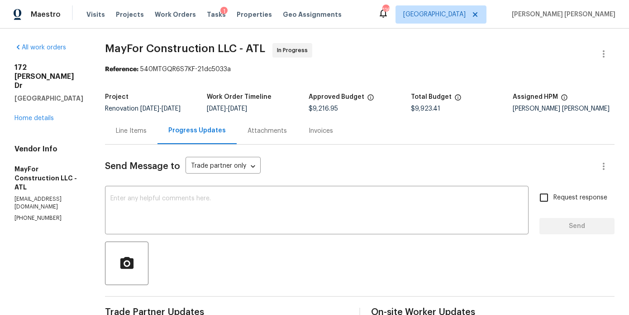
click at [44, 96] on div "172 Stokes Dr Stockbridge, GA 30281 Home details" at bounding box center [48, 93] width 69 height 60
click at [39, 115] on link "Home details" at bounding box center [33, 118] width 39 height 6
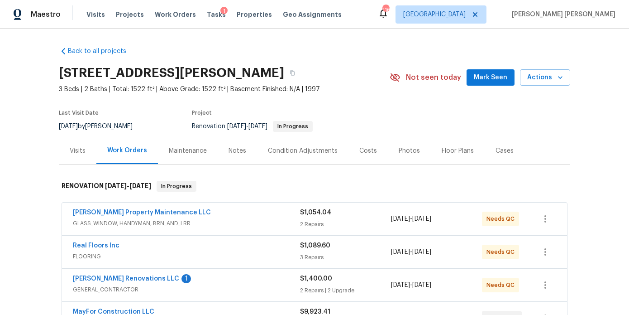
click at [202, 153] on div "Maintenance" at bounding box center [188, 150] width 38 height 9
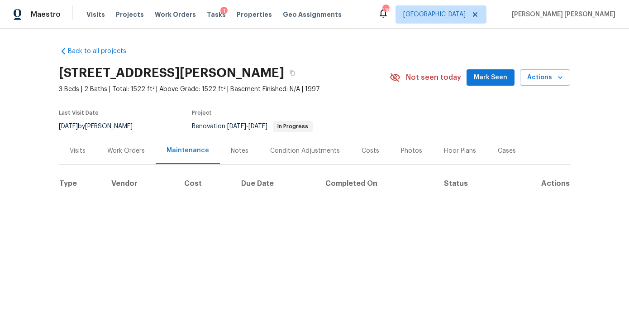
click at [231, 151] on div "Notes" at bounding box center [240, 150] width 18 height 9
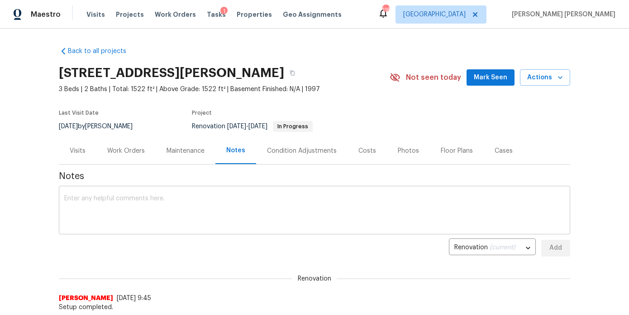
click at [214, 220] on textarea at bounding box center [314, 211] width 501 height 32
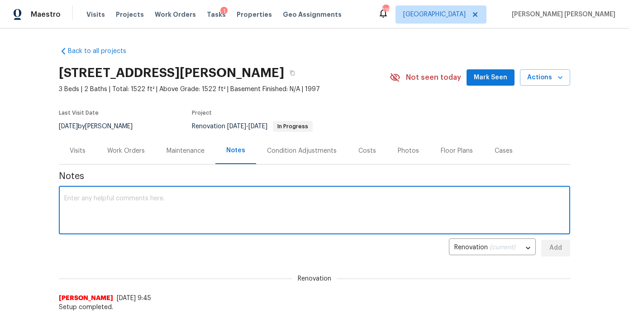
paste textarea "Additional COs submitted for: 1. Toilet replacement x 2 2. Deck repairs 3. Repl…"
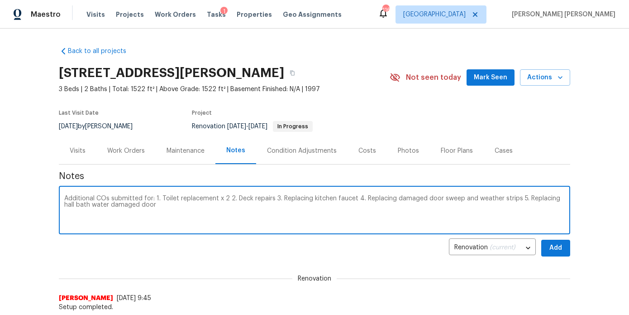
type textarea "Additional COs submitted for: 1. Toilet replacement x 2 2. Deck repairs 3. Repl…"
click at [563, 244] on button "Add" at bounding box center [555, 247] width 29 height 17
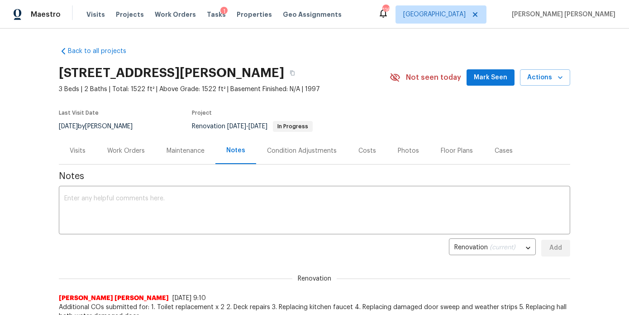
click at [125, 151] on div "Work Orders" at bounding box center [126, 150] width 38 height 9
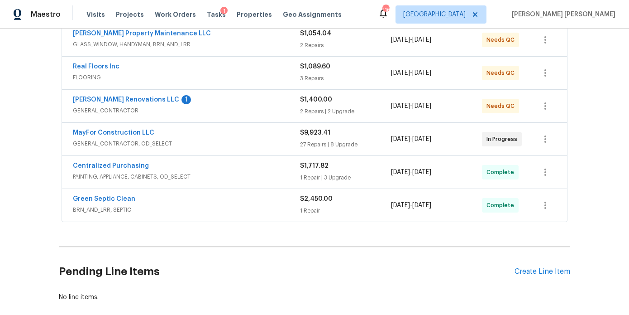
scroll to position [191, 0]
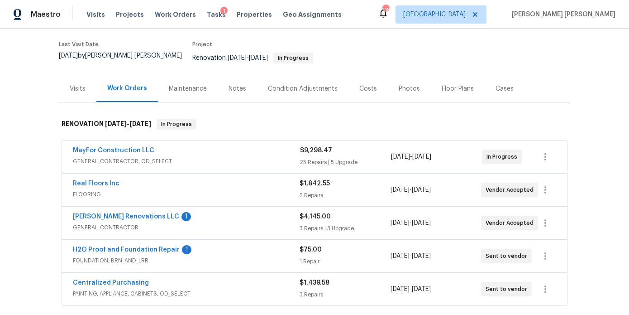
scroll to position [106, 0]
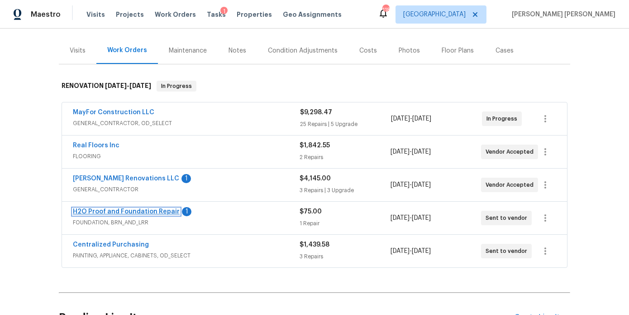
click at [123, 208] on link "H2O Proof and Foundation Repair" at bounding box center [126, 211] width 107 height 6
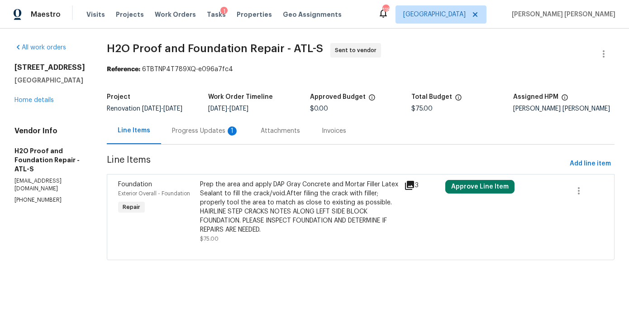
click at [215, 138] on div "Progress Updates 1" at bounding box center [205, 130] width 89 height 27
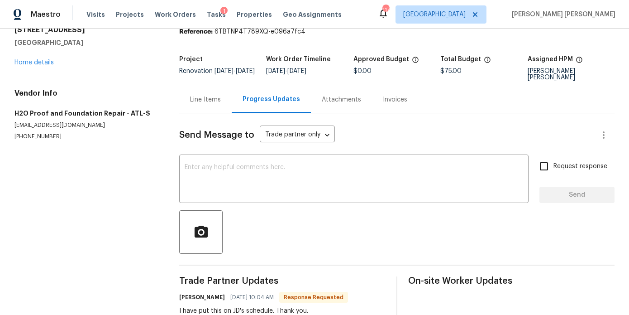
scroll to position [22, 0]
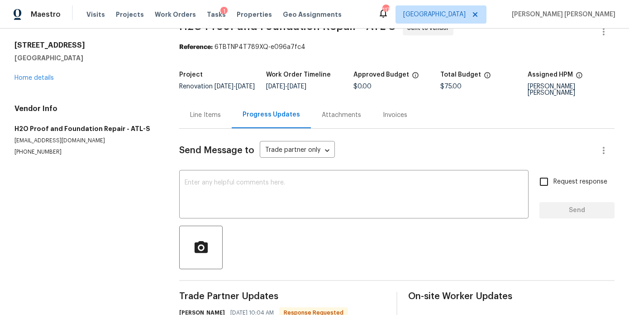
click at [193, 110] on div "Line Items" at bounding box center [205, 114] width 31 height 9
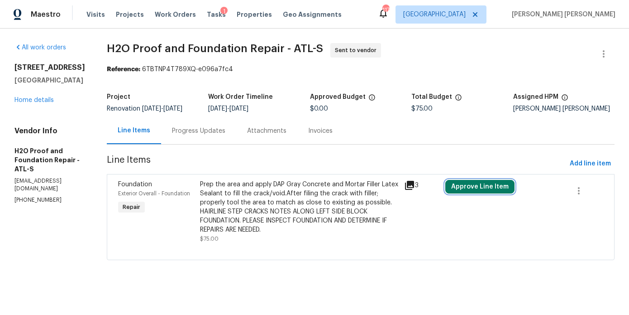
click at [475, 190] on button "Approve Line Item" at bounding box center [479, 187] width 69 height 14
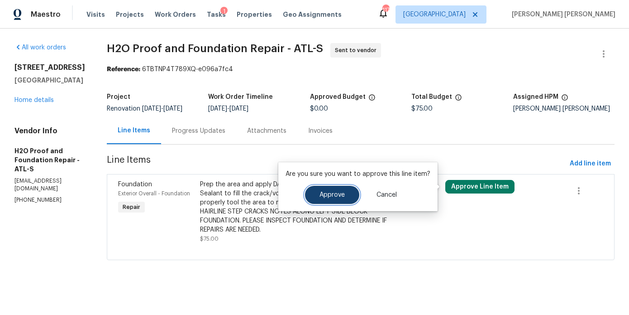
click at [333, 191] on span "Approve" at bounding box center [332, 194] width 25 height 7
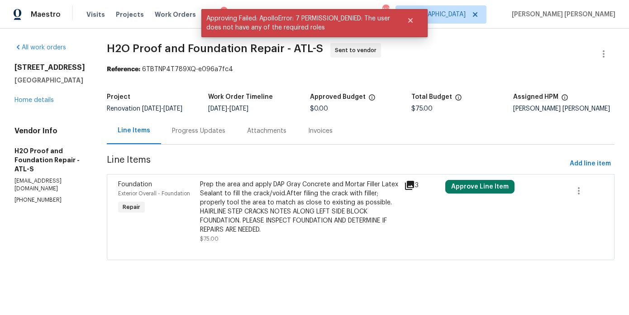
click at [32, 105] on div "[STREET_ADDRESS][PERSON_NAME] Home details" at bounding box center [49, 84] width 71 height 42
click at [32, 103] on link "Home details" at bounding box center [33, 100] width 39 height 6
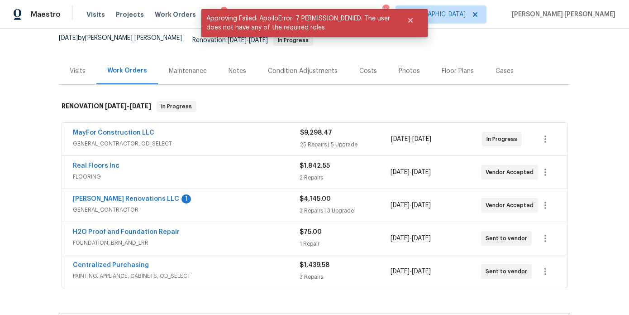
scroll to position [111, 0]
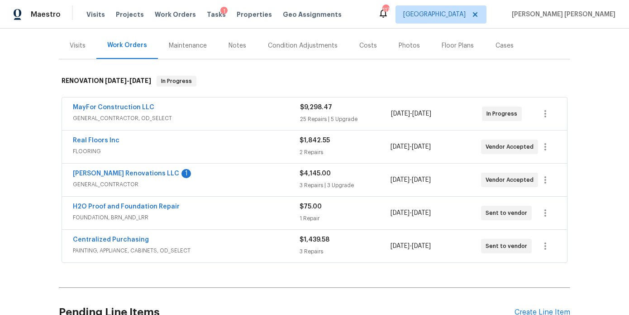
click at [110, 170] on span "[PERSON_NAME] Renovations LLC" at bounding box center [126, 173] width 106 height 9
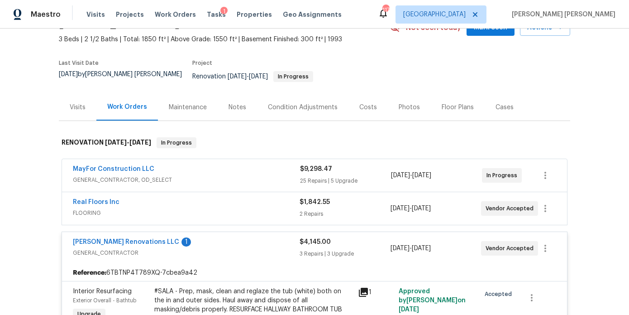
scroll to position [57, 0]
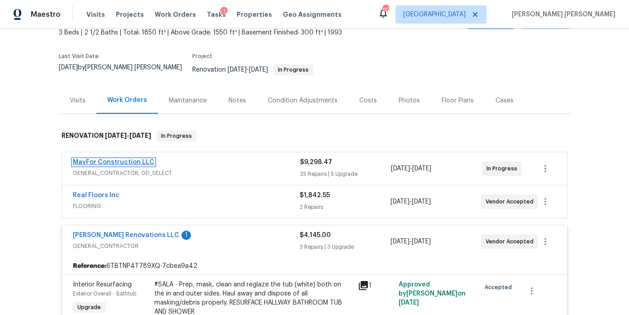
click at [117, 159] on link "MayFor Construction LLC" at bounding box center [113, 162] width 81 height 6
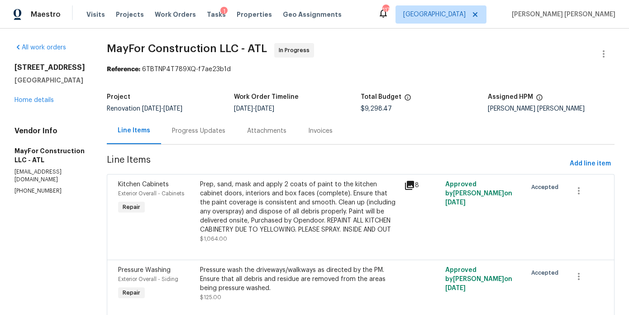
click at [215, 132] on div "Progress Updates" at bounding box center [198, 130] width 53 height 9
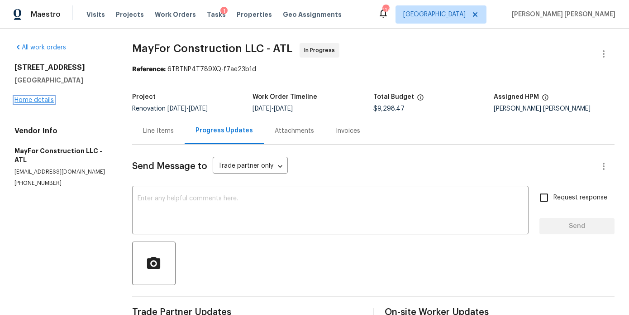
click at [37, 99] on link "Home details" at bounding box center [33, 100] width 39 height 6
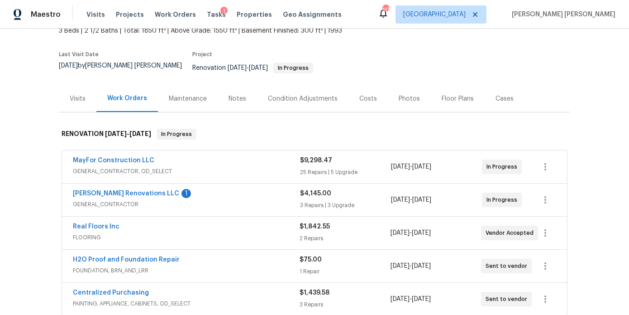
scroll to position [63, 0]
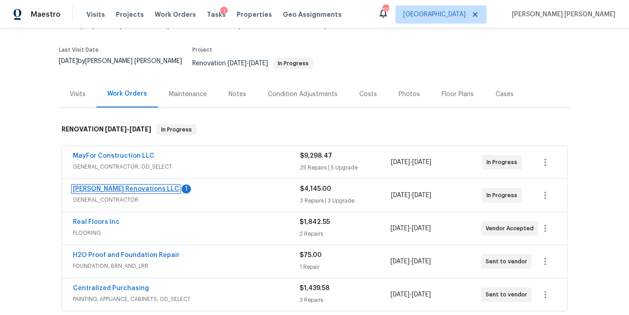
click at [108, 186] on link "[PERSON_NAME] Renovations LLC" at bounding box center [126, 189] width 106 height 6
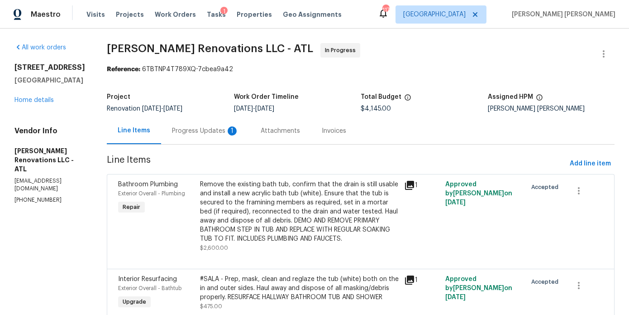
click at [211, 135] on div "Progress Updates 1" at bounding box center [205, 130] width 89 height 27
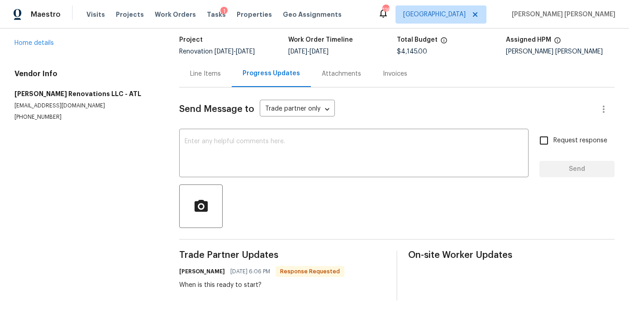
scroll to position [0, 0]
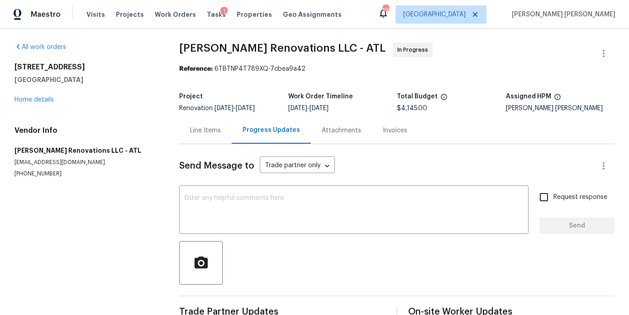
click at [21, 104] on div "All work orders [STREET_ADDRESS][PERSON_NAME] Home details Vendor Info [PERSON_…" at bounding box center [85, 110] width 143 height 135
click at [24, 104] on div "All work orders [STREET_ADDRESS][PERSON_NAME] Home details Vendor Info [PERSON_…" at bounding box center [85, 110] width 143 height 135
click at [29, 102] on link "Home details" at bounding box center [33, 99] width 39 height 6
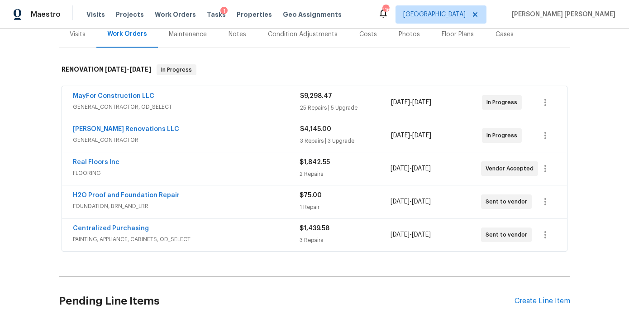
scroll to position [123, 0]
click at [104, 158] on link "Real Floors Inc" at bounding box center [96, 161] width 47 height 6
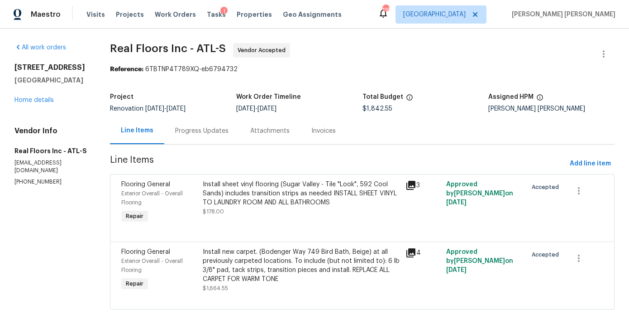
click at [209, 130] on div "Progress Updates" at bounding box center [201, 130] width 53 height 9
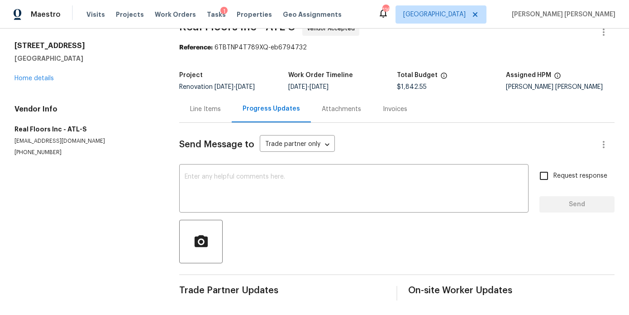
scroll to position [19, 0]
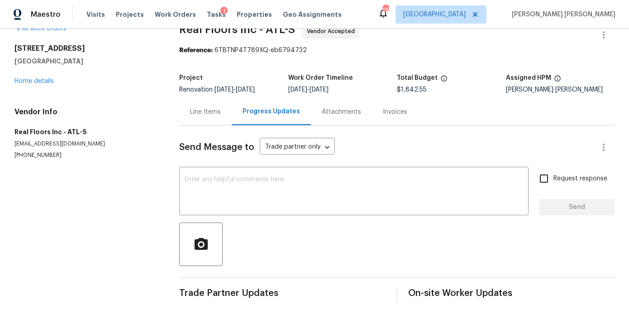
click at [197, 116] on div "Line Items" at bounding box center [205, 111] width 53 height 27
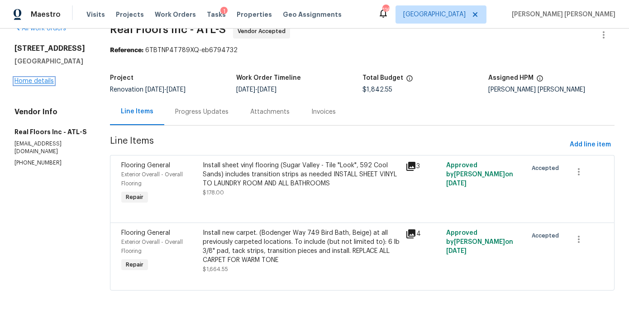
click at [28, 81] on link "Home details" at bounding box center [33, 81] width 39 height 6
